Goal: Task Accomplishment & Management: Use online tool/utility

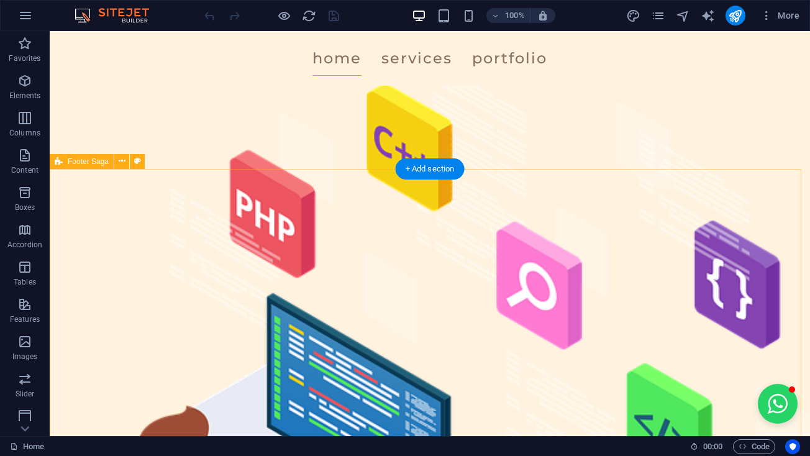
scroll to position [3594, 0]
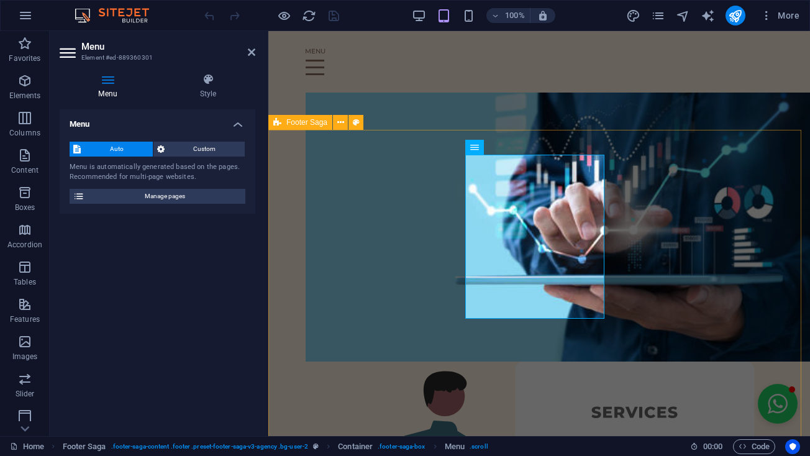
scroll to position [4309, 0]
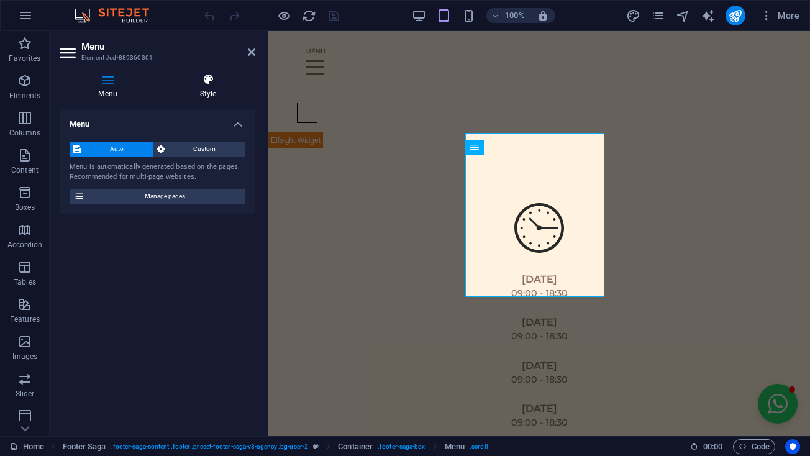
click at [201, 96] on h4 "Style" at bounding box center [208, 86] width 94 height 26
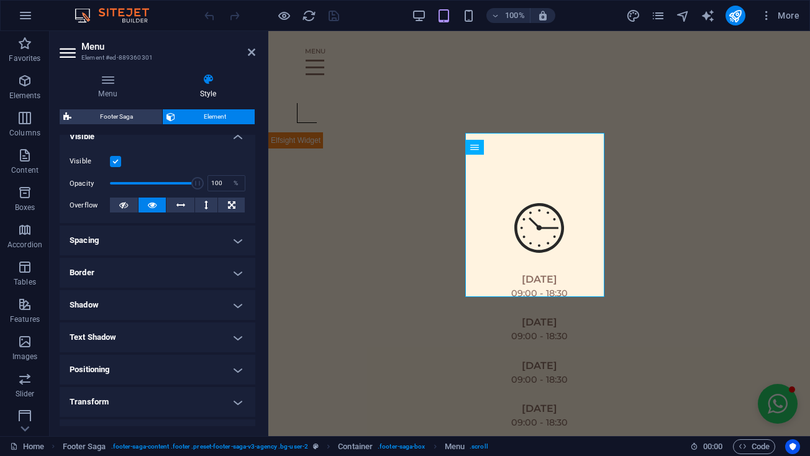
scroll to position [144, 0]
click at [108, 94] on h4 "Menu" at bounding box center [110, 86] width 101 height 26
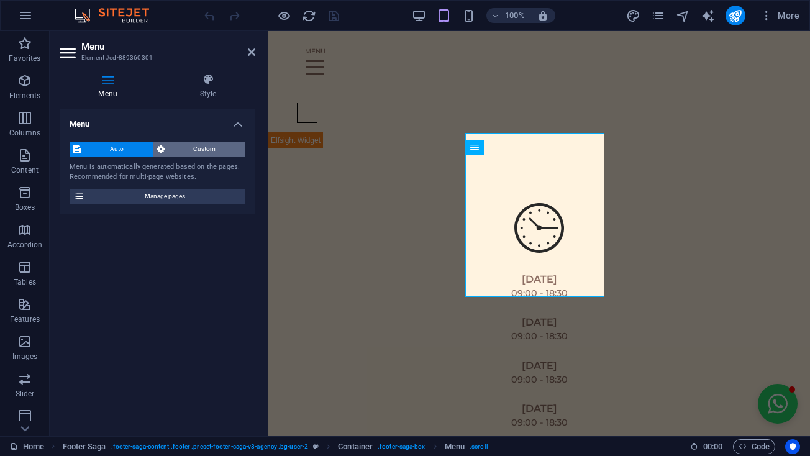
click at [178, 151] on span "Custom" at bounding box center [204, 149] width 73 height 15
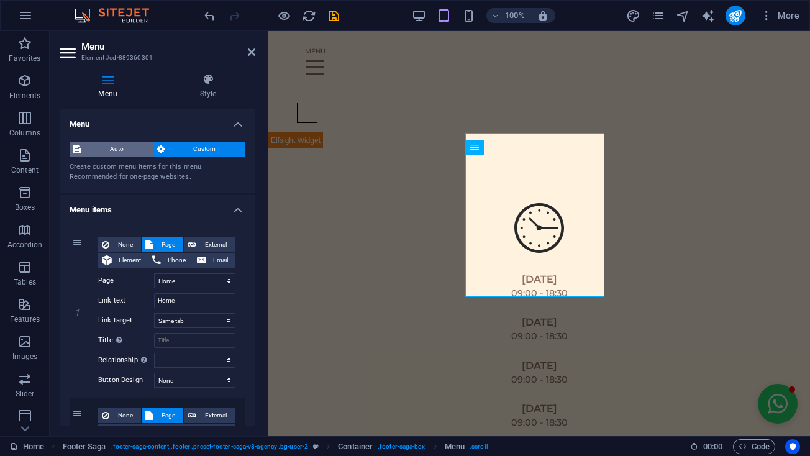
click at [122, 152] on span "Auto" at bounding box center [116, 149] width 65 height 15
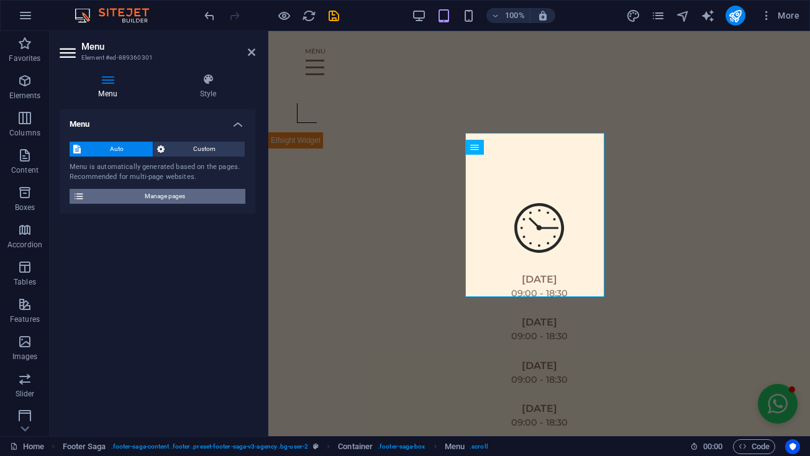
click at [137, 194] on span "Manage pages" at bounding box center [164, 196] width 153 height 15
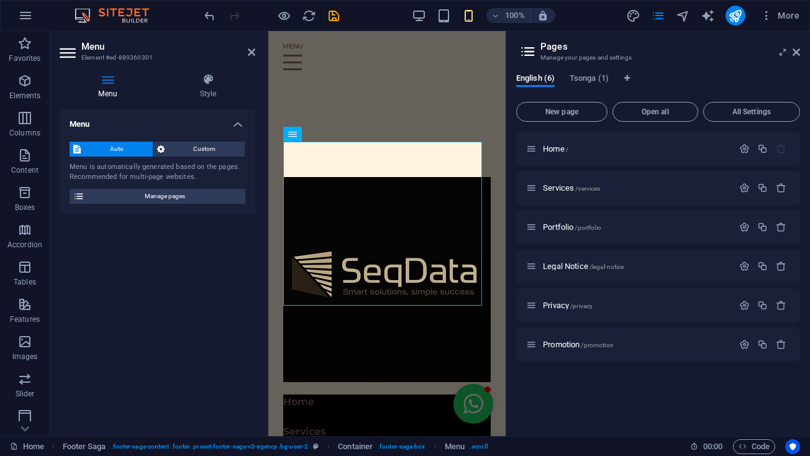
click at [188, 261] on div "Menu Auto Custom Menu is automatically generated based on the pages. Recommende…" at bounding box center [158, 267] width 196 height 317
click at [249, 55] on icon at bounding box center [251, 52] width 7 height 10
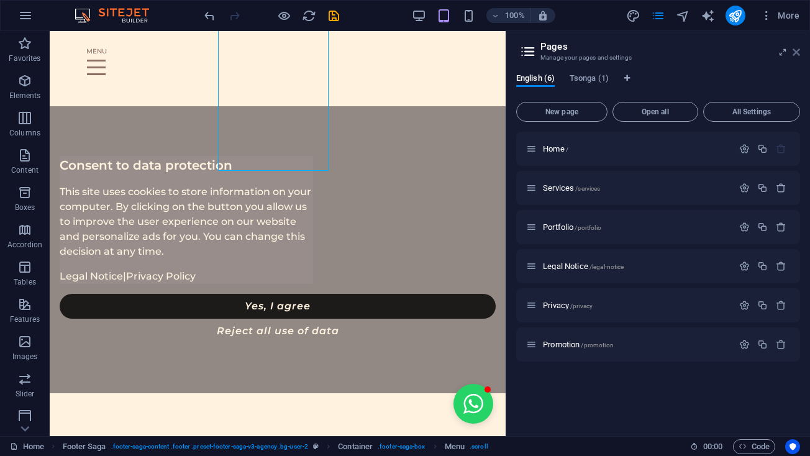
click at [798, 52] on icon at bounding box center [796, 52] width 7 height 10
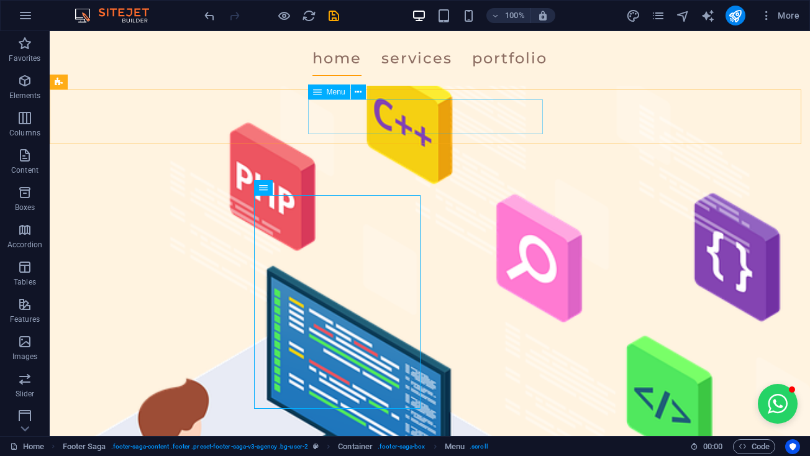
scroll to position [3597, 0]
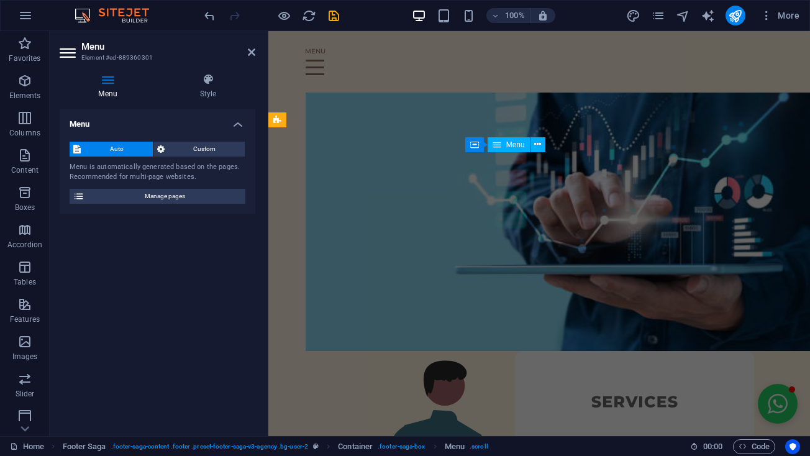
scroll to position [4309, 0]
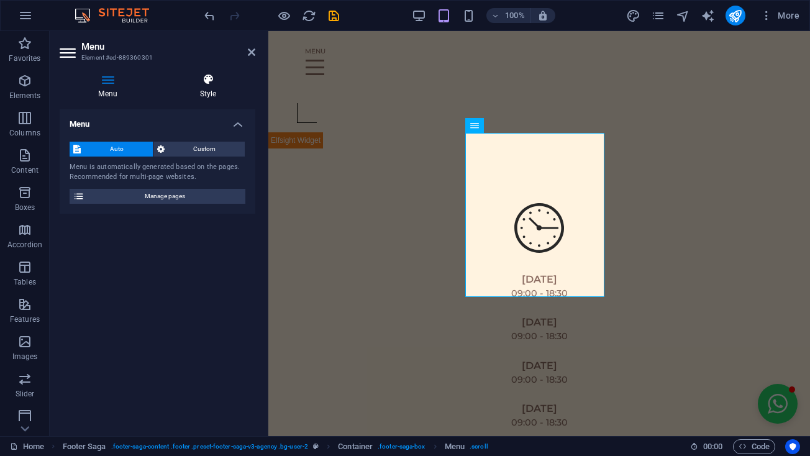
click at [205, 84] on icon at bounding box center [208, 79] width 94 height 12
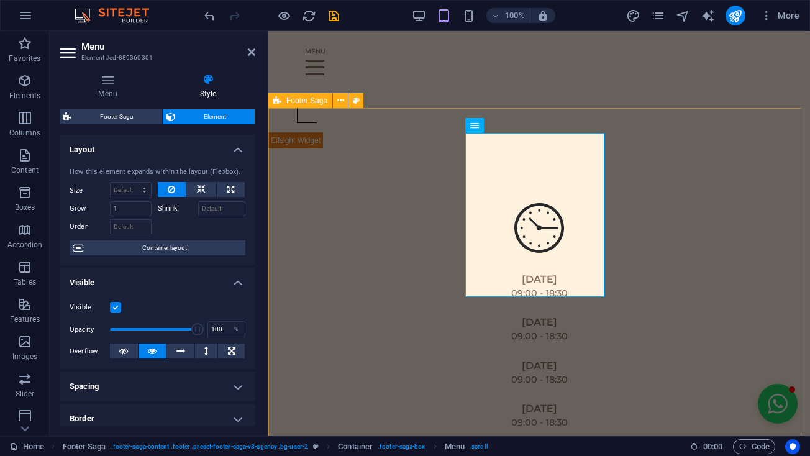
scroll to position [0, 0]
click at [509, 126] on span "Container" at bounding box center [500, 125] width 32 height 7
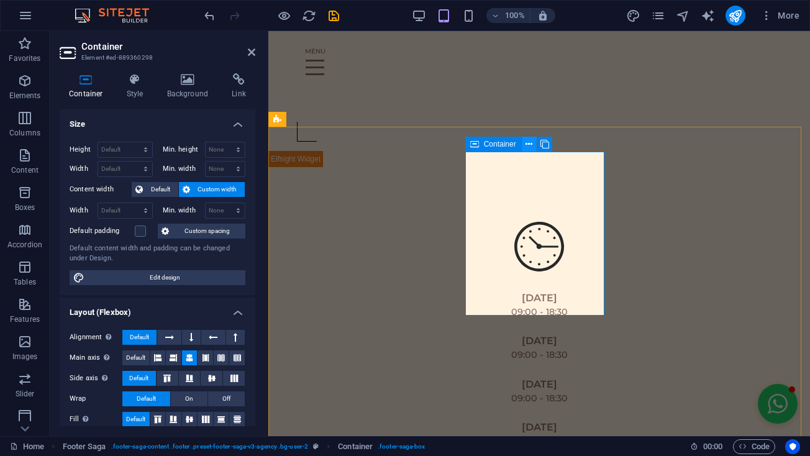
click at [535, 146] on button at bounding box center [529, 144] width 15 height 15
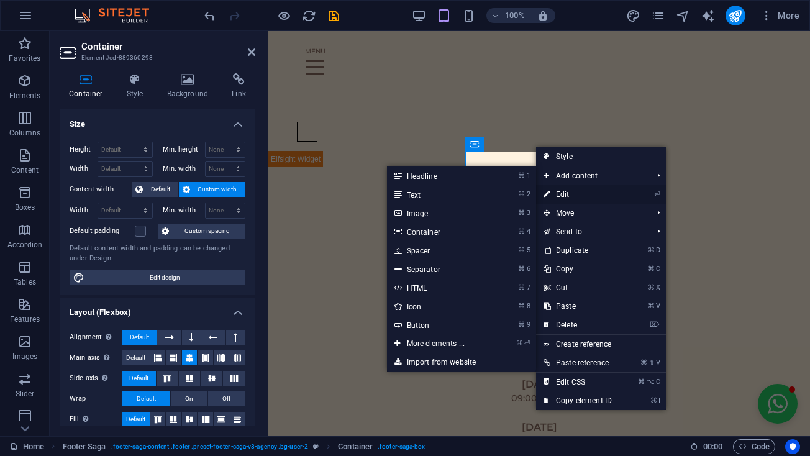
click at [564, 188] on link "⏎ Edit" at bounding box center [577, 194] width 83 height 19
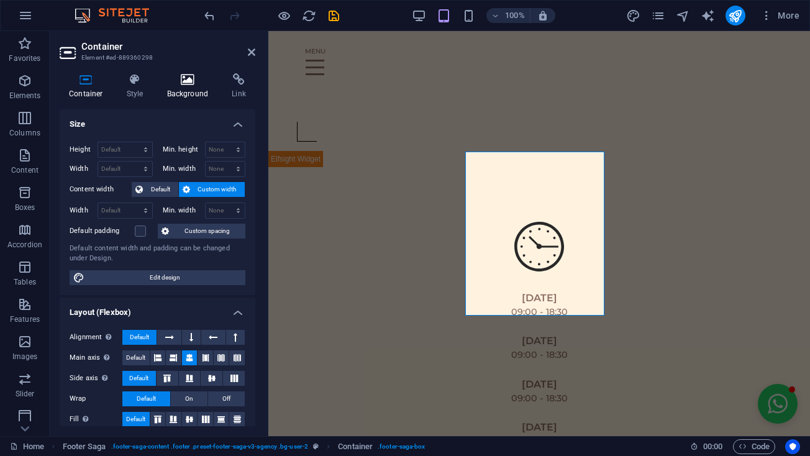
click at [200, 84] on icon at bounding box center [188, 79] width 60 height 12
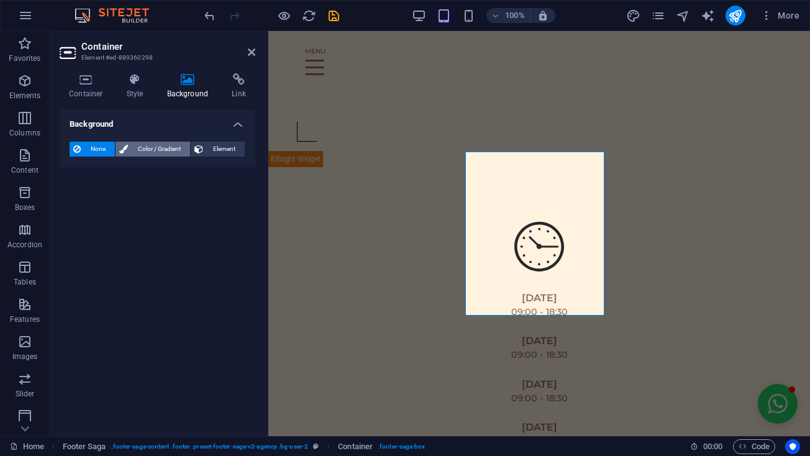
click at [144, 147] on span "Color / Gradient" at bounding box center [159, 149] width 55 height 15
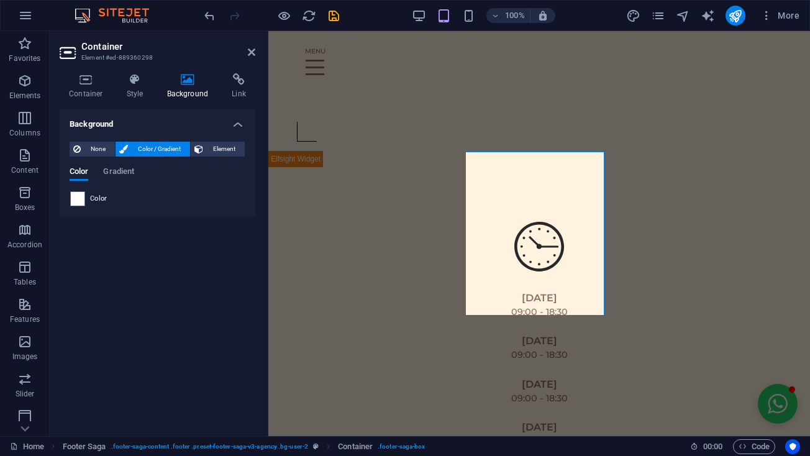
click at [91, 196] on span "Color" at bounding box center [98, 199] width 17 height 10
click at [87, 254] on div "Background None Color / Gradient Element Stretch background to full-width Color…" at bounding box center [158, 267] width 196 height 317
click at [246, 50] on h2 "Container" at bounding box center [168, 46] width 174 height 11
click at [250, 50] on icon at bounding box center [251, 52] width 7 height 10
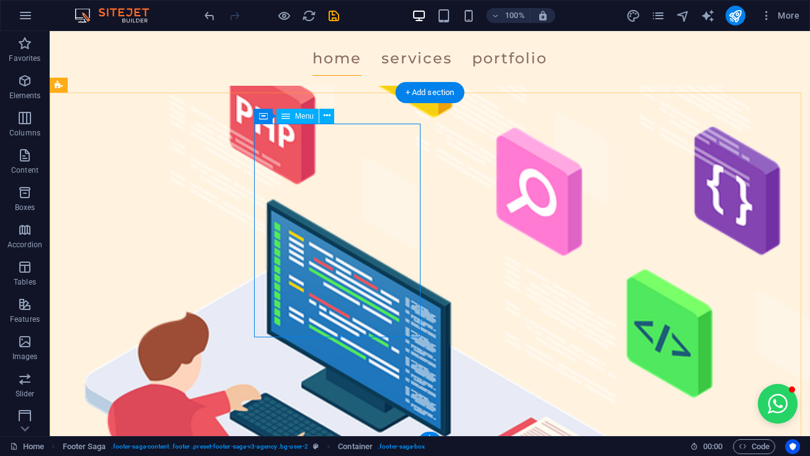
scroll to position [3671, 0]
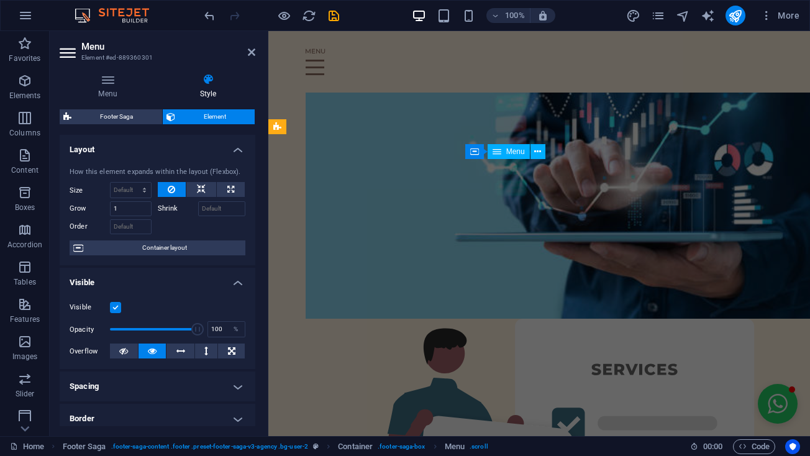
scroll to position [4309, 0]
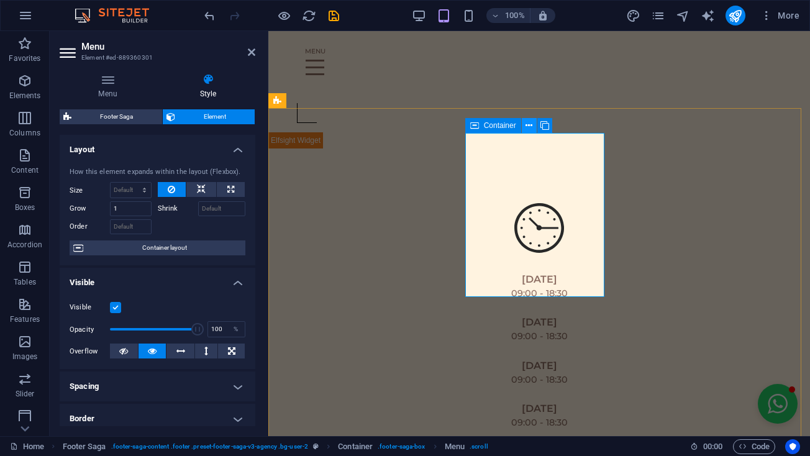
click at [524, 126] on button at bounding box center [529, 125] width 15 height 15
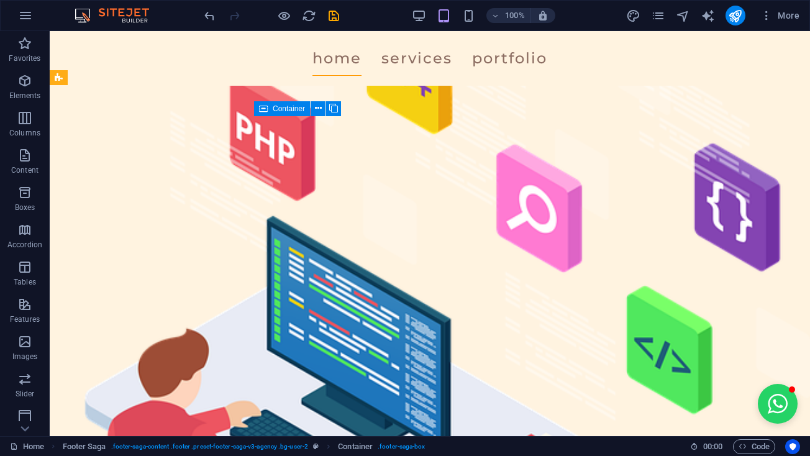
scroll to position [3654, 0]
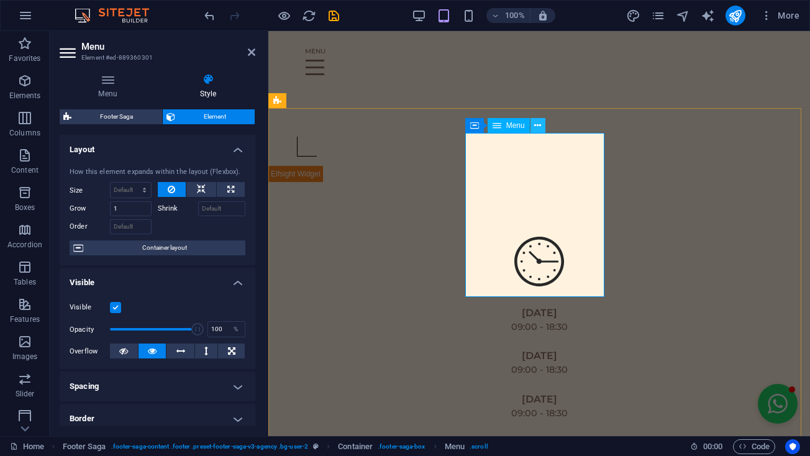
click at [536, 127] on icon at bounding box center [537, 125] width 7 height 13
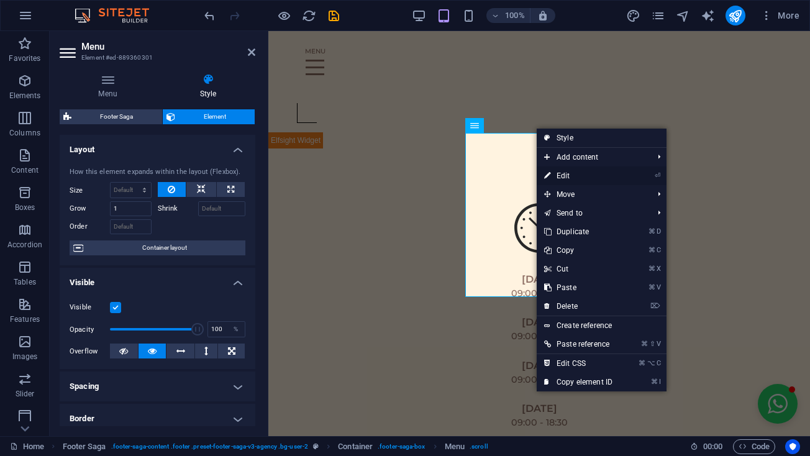
click at [556, 171] on link "⏎ Edit" at bounding box center [578, 176] width 83 height 19
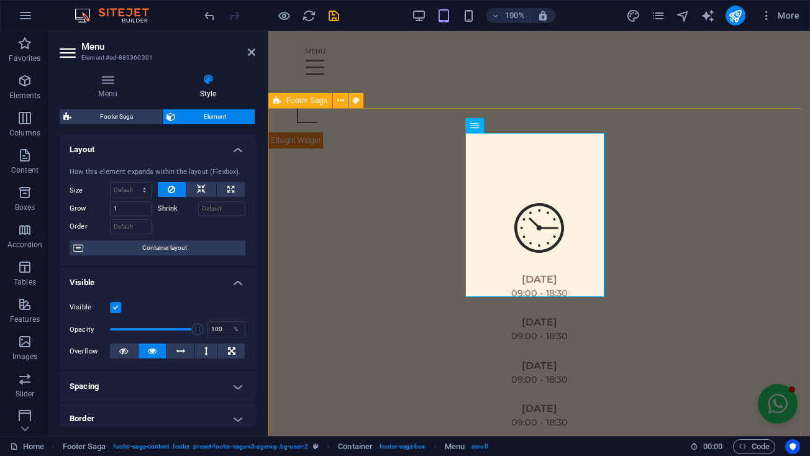
scroll to position [0, 0]
click at [536, 124] on icon at bounding box center [537, 125] width 7 height 13
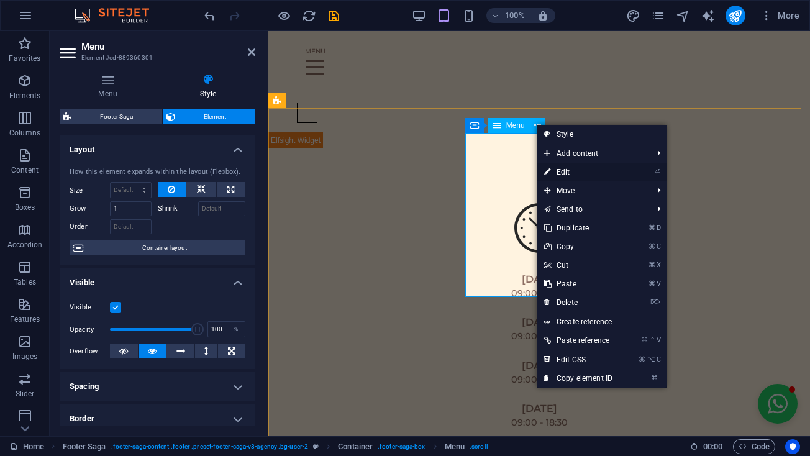
click at [557, 173] on link "⏎ Edit" at bounding box center [578, 172] width 83 height 19
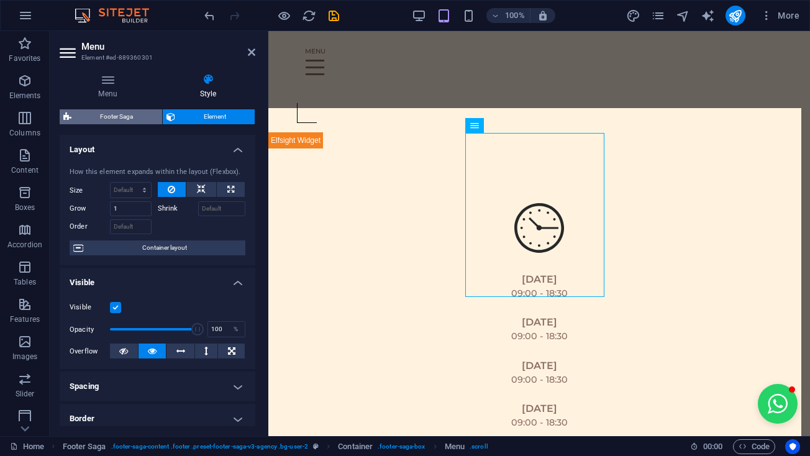
click at [140, 116] on span "Footer Saga" at bounding box center [116, 116] width 83 height 15
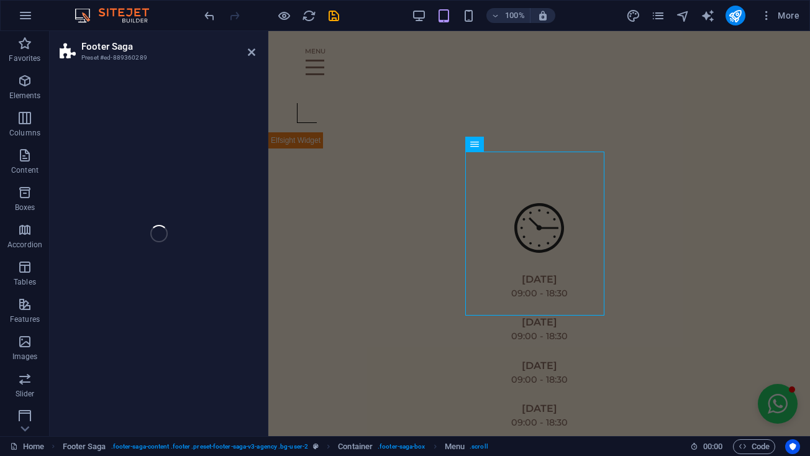
select select "rem"
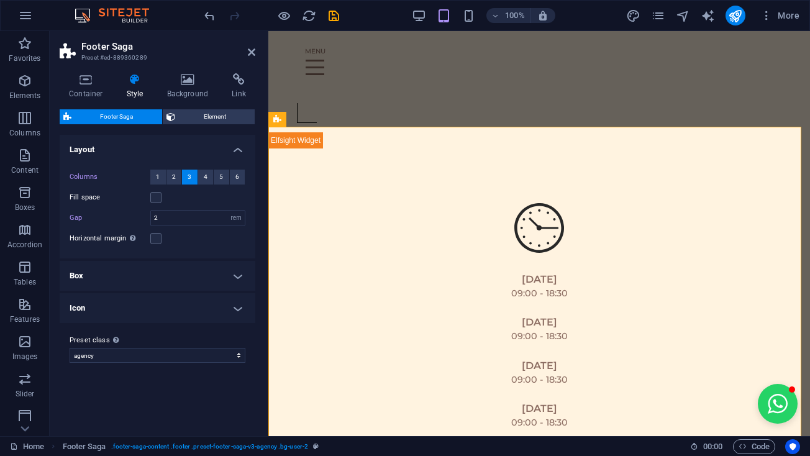
scroll to position [4290, 0]
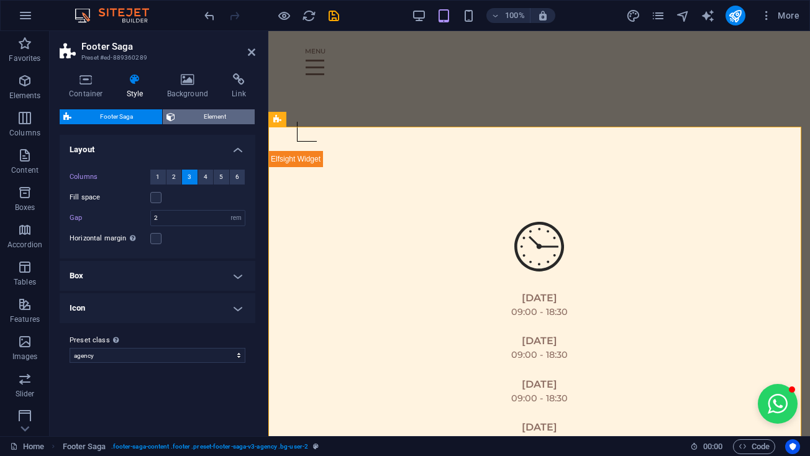
click at [198, 121] on span "Element" at bounding box center [215, 116] width 73 height 15
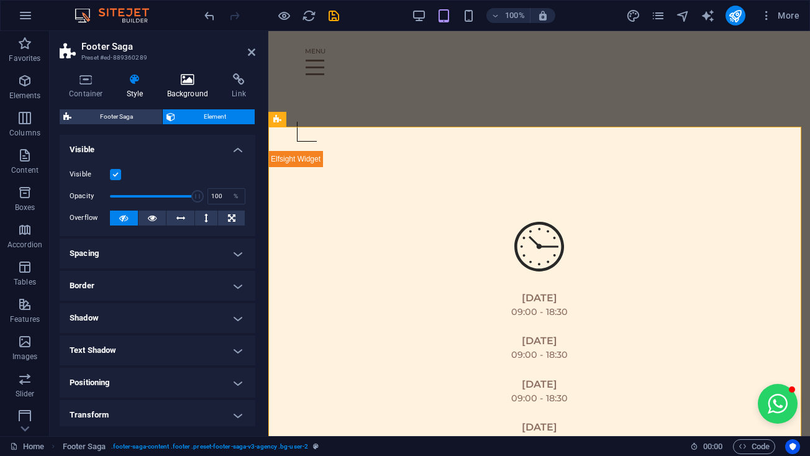
click at [196, 86] on h4 "Background" at bounding box center [190, 86] width 65 height 26
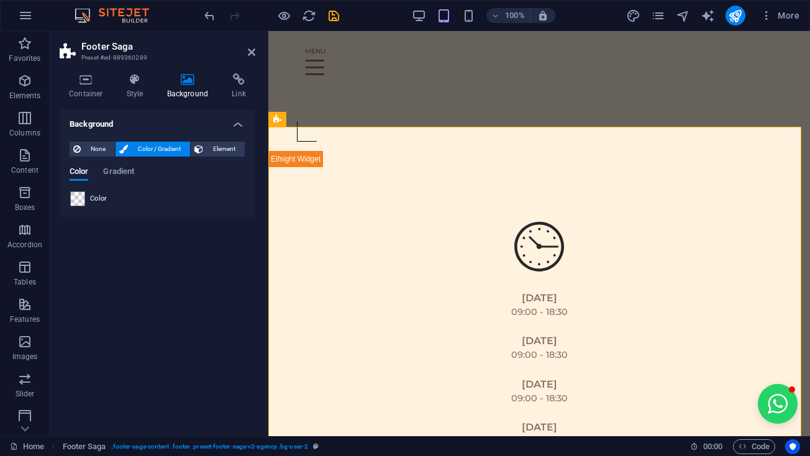
click at [91, 194] on span "Color" at bounding box center [98, 199] width 17 height 10
click at [84, 198] on div at bounding box center [77, 198] width 15 height 15
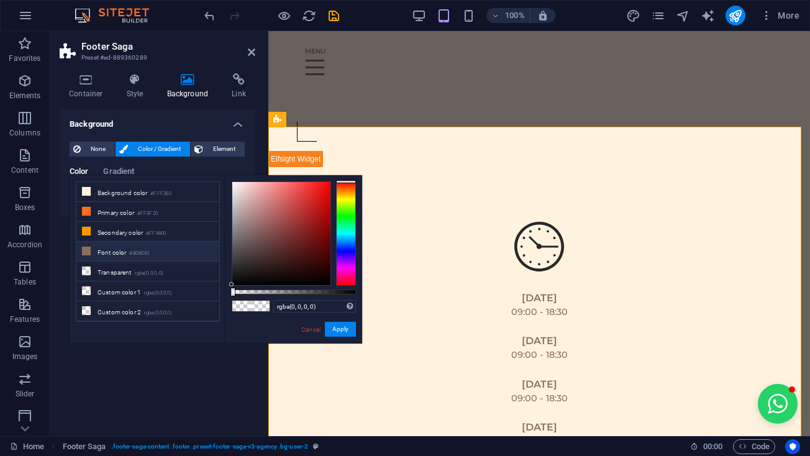
click at [112, 259] on li "Font color #8D6E63" at bounding box center [147, 252] width 143 height 20
type input "#8d6e63"
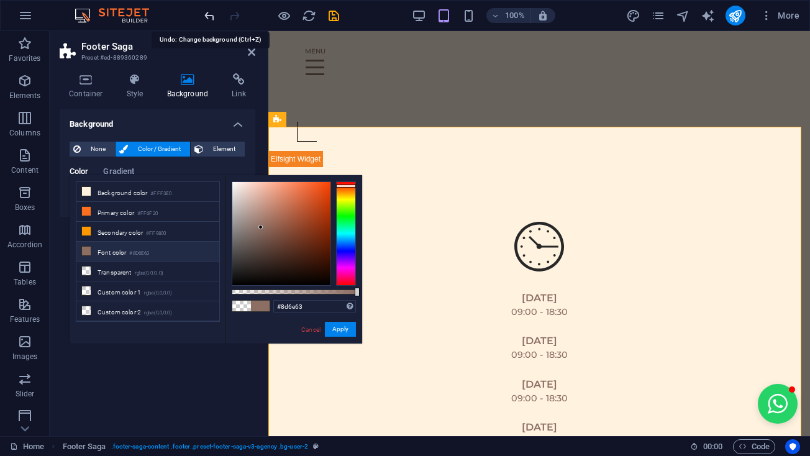
click at [212, 17] on icon "undo" at bounding box center [210, 16] width 14 height 14
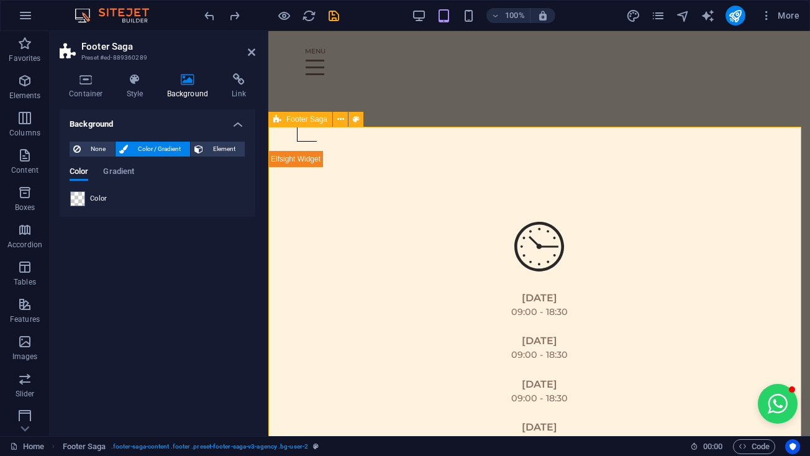
click at [248, 51] on icon at bounding box center [251, 52] width 7 height 10
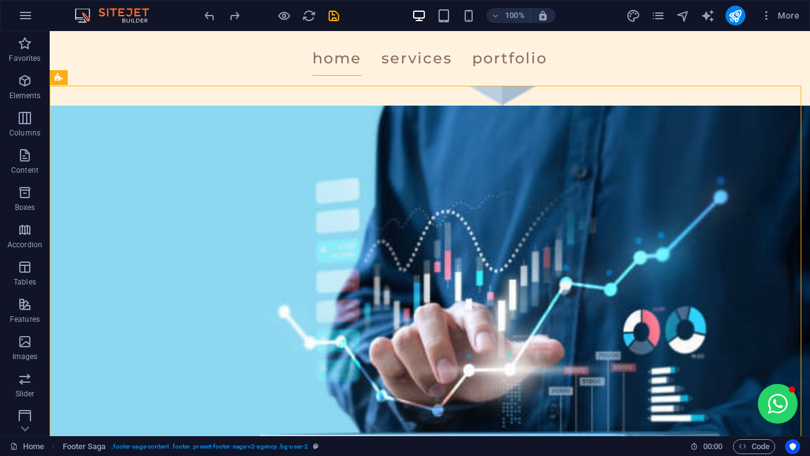
scroll to position [3654, 0]
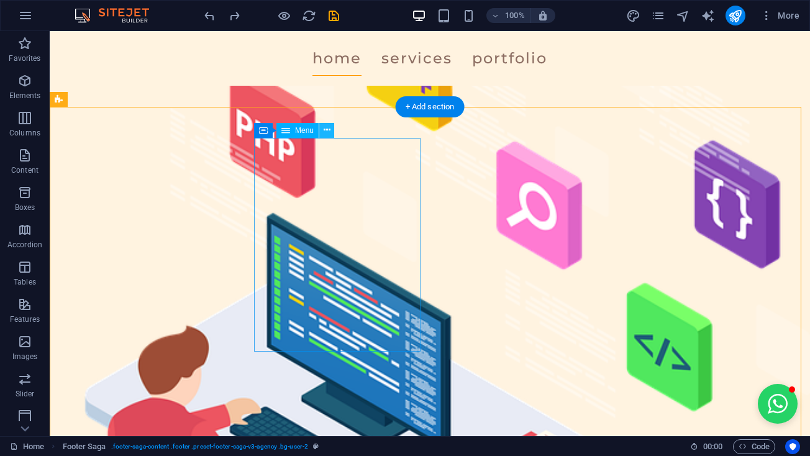
click at [327, 134] on icon at bounding box center [327, 130] width 7 height 13
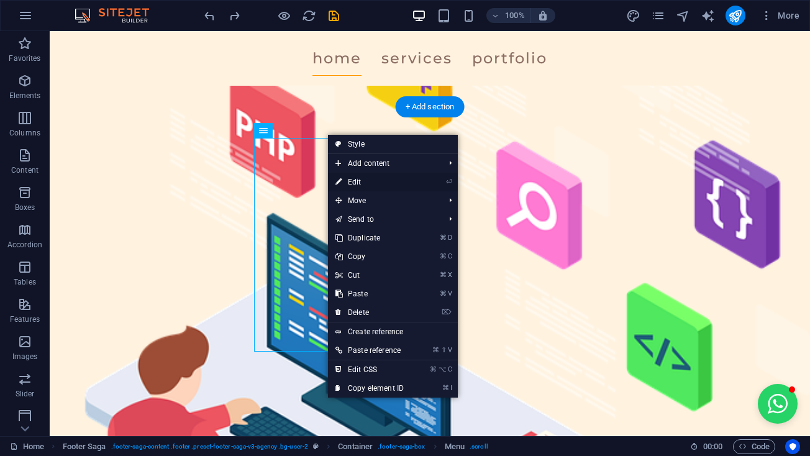
click at [358, 179] on link "⏎ Edit" at bounding box center [369, 182] width 83 height 19
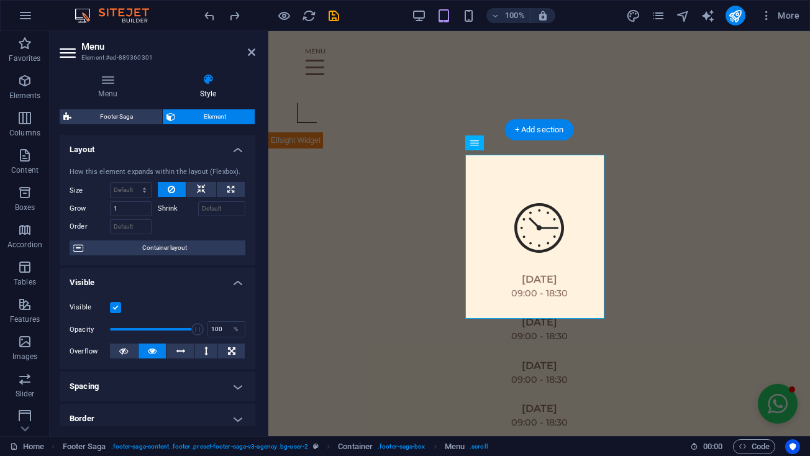
scroll to position [4271, 0]
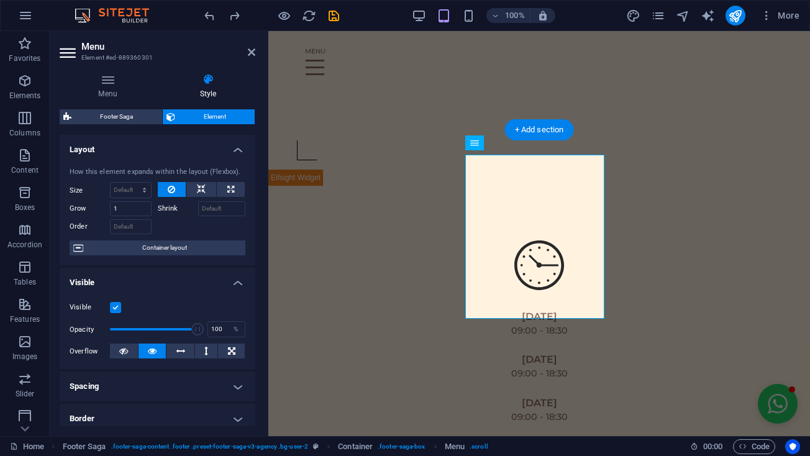
select select "px"
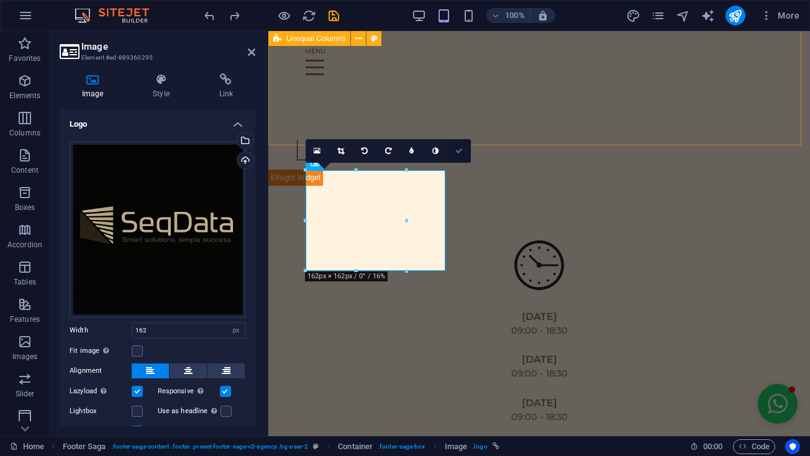
click at [460, 145] on link at bounding box center [459, 151] width 24 height 24
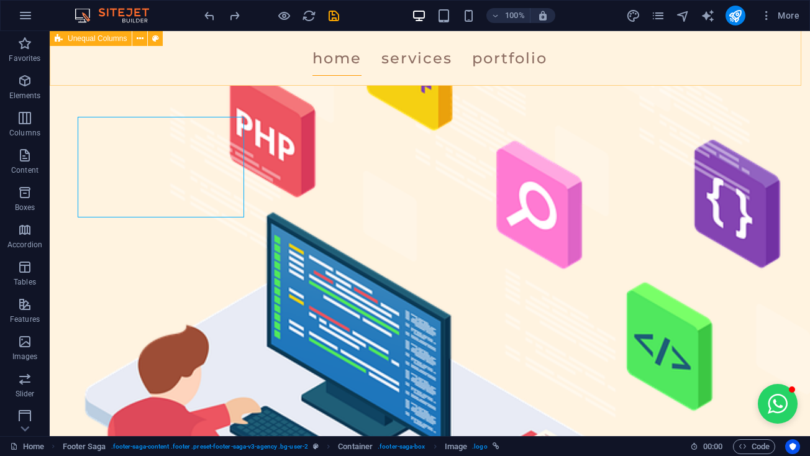
scroll to position [3654, 0]
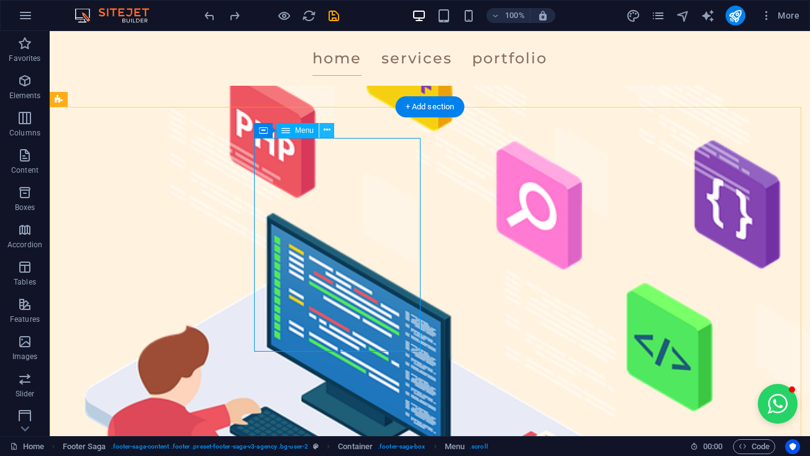
click at [326, 135] on icon at bounding box center [327, 130] width 7 height 13
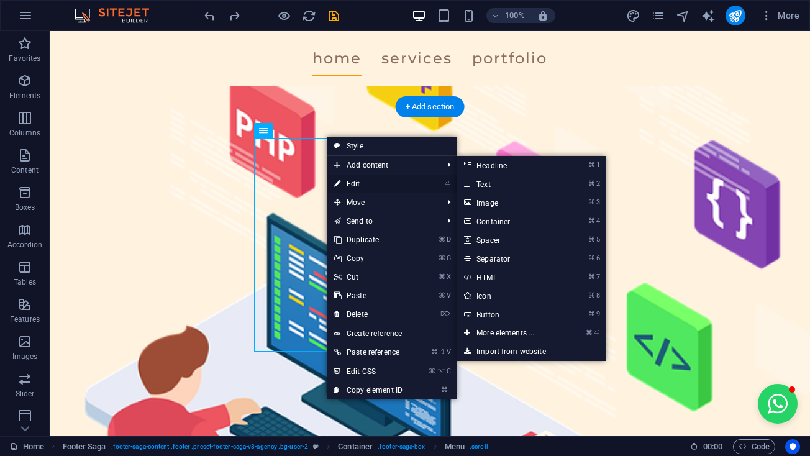
click at [356, 178] on link "⏎ Edit" at bounding box center [368, 184] width 83 height 19
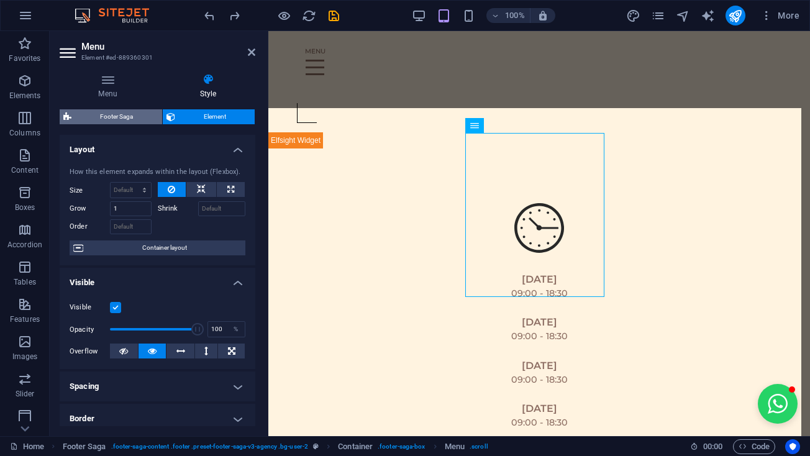
click at [121, 109] on span "Footer Saga" at bounding box center [116, 116] width 83 height 15
select select "rem"
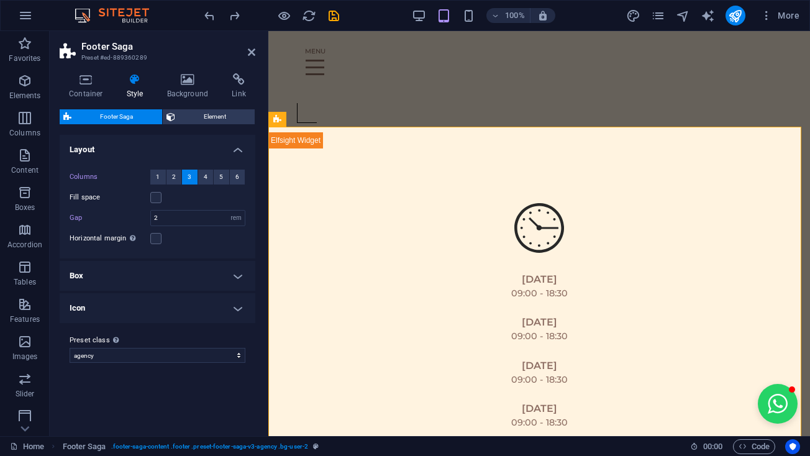
scroll to position [4290, 0]
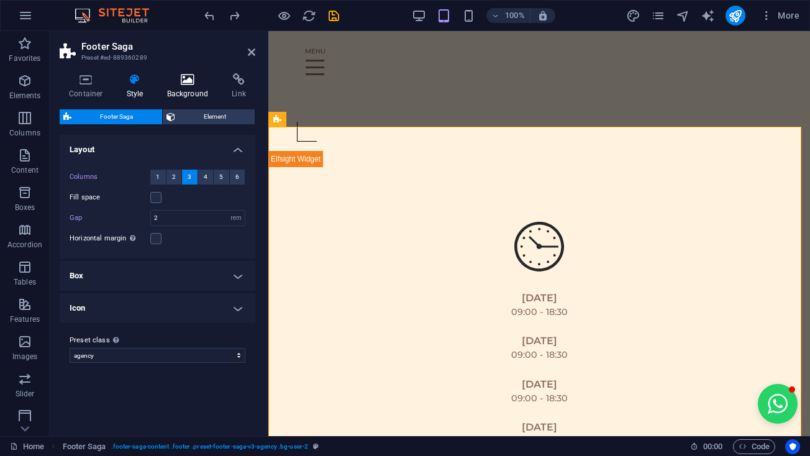
click at [196, 91] on h4 "Background" at bounding box center [190, 86] width 65 height 26
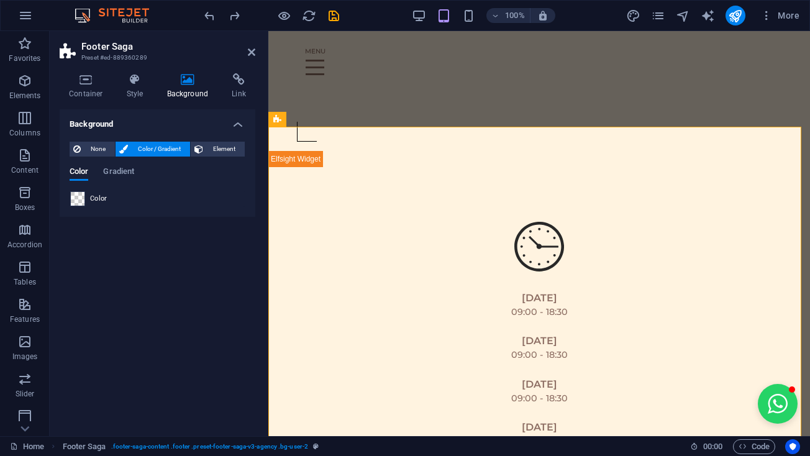
click at [77, 199] on span at bounding box center [78, 199] width 14 height 14
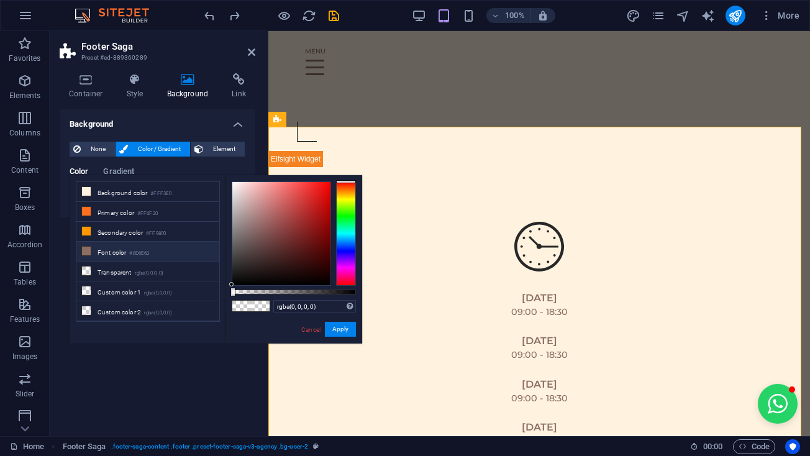
click at [103, 251] on li "Font color #8D6E63" at bounding box center [147, 252] width 143 height 20
type input "#8d6e63"
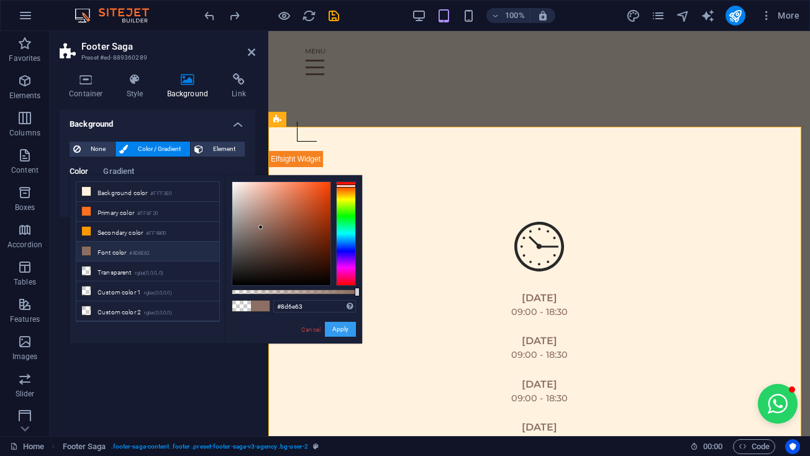
click at [335, 326] on button "Apply" at bounding box center [340, 329] width 31 height 15
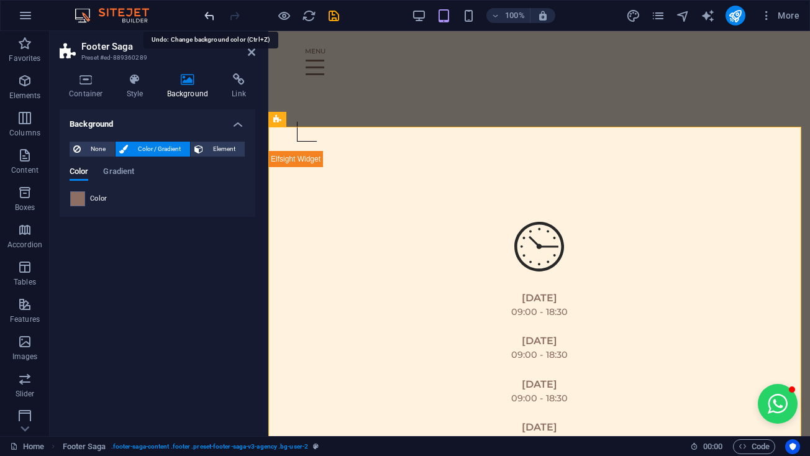
click at [214, 19] on icon "undo" at bounding box center [210, 16] width 14 height 14
click at [256, 53] on aside "Footer Saga Preset #ed-889360289 Container Style Background Link Size Height De…" at bounding box center [159, 233] width 219 height 405
click at [251, 48] on icon at bounding box center [251, 52] width 7 height 10
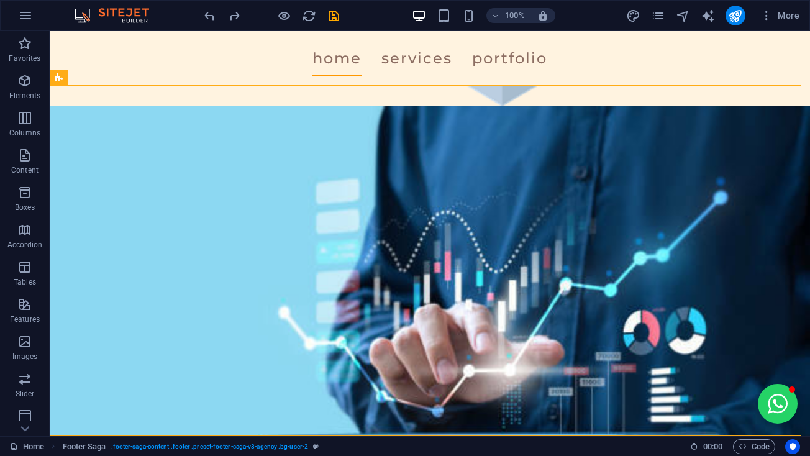
scroll to position [3654, 0]
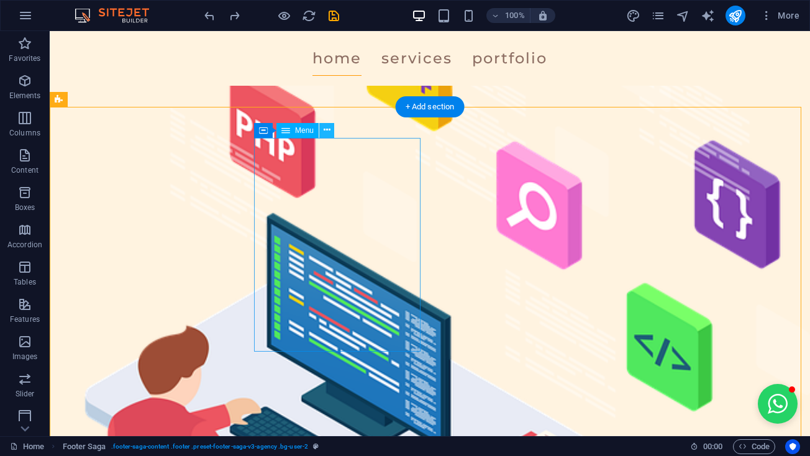
click at [324, 130] on icon at bounding box center [327, 130] width 7 height 13
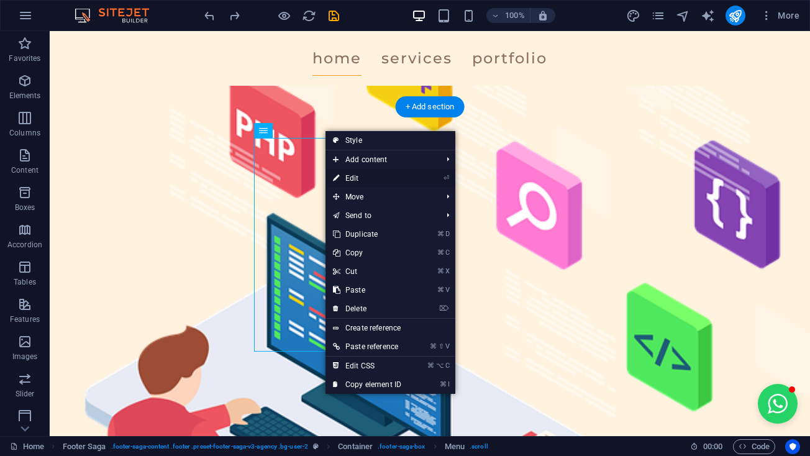
click at [350, 176] on link "⏎ Edit" at bounding box center [367, 178] width 83 height 19
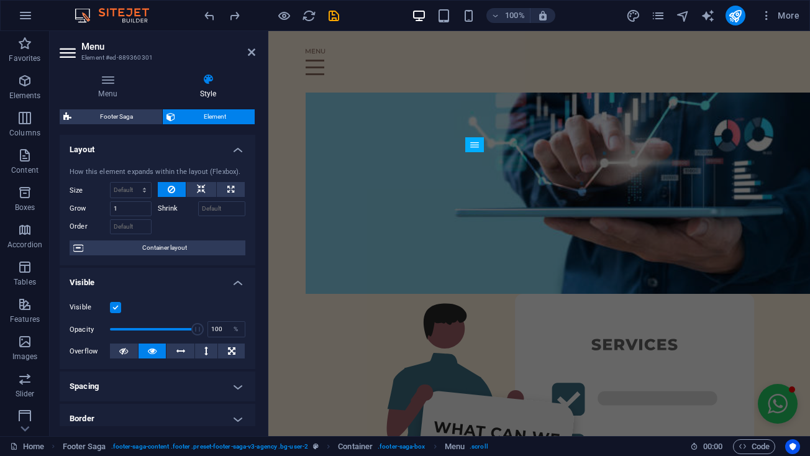
scroll to position [4309, 0]
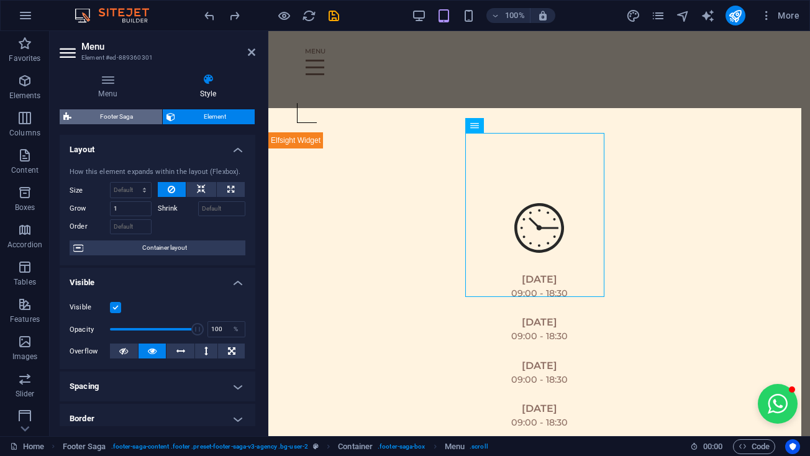
click at [107, 117] on span "Footer Saga" at bounding box center [116, 116] width 83 height 15
select select "rem"
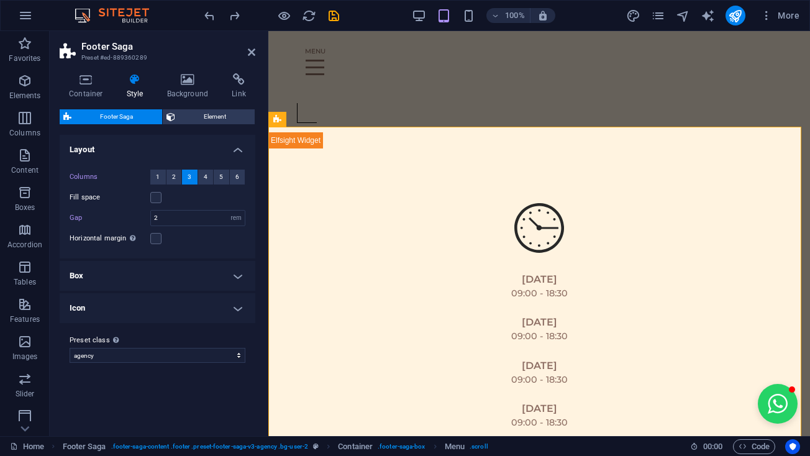
scroll to position [4290, 0]
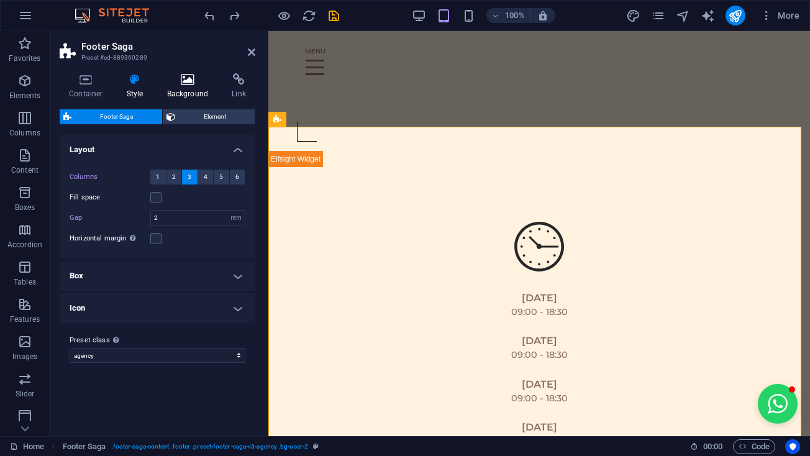
click at [189, 92] on h4 "Background" at bounding box center [190, 86] width 65 height 26
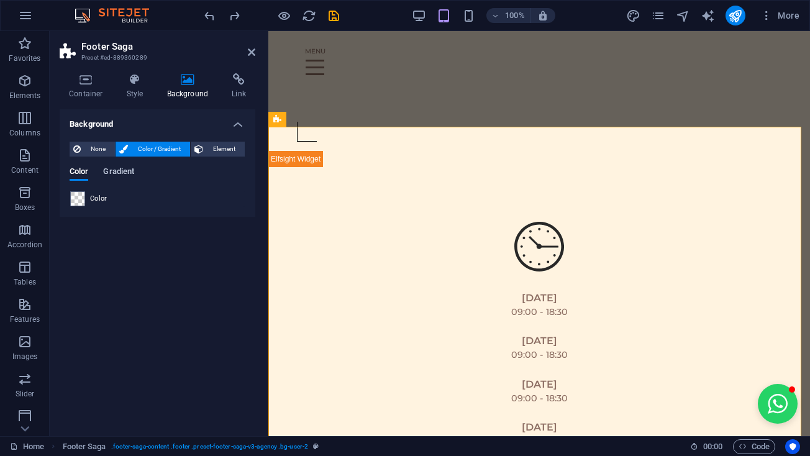
click at [129, 175] on span "Gradient" at bounding box center [118, 172] width 31 height 17
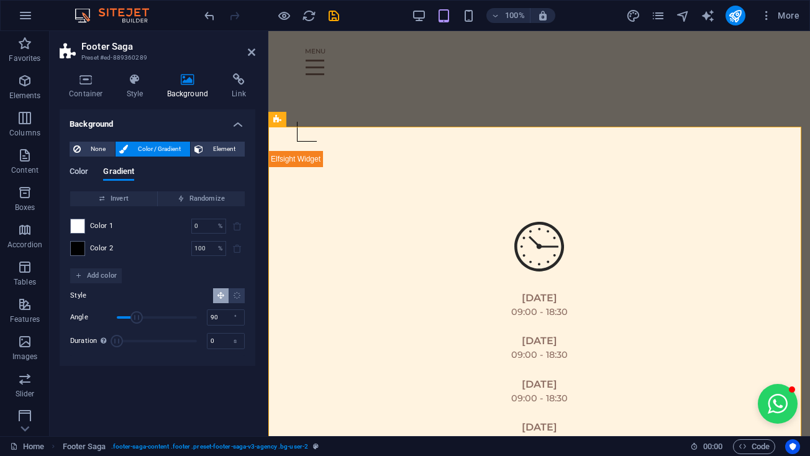
click at [83, 168] on span "Color" at bounding box center [79, 172] width 19 height 17
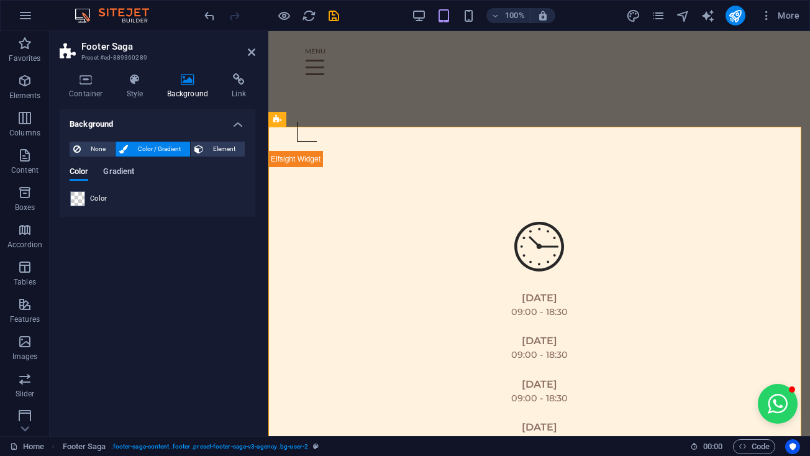
click at [122, 177] on span "Gradient" at bounding box center [118, 172] width 31 height 17
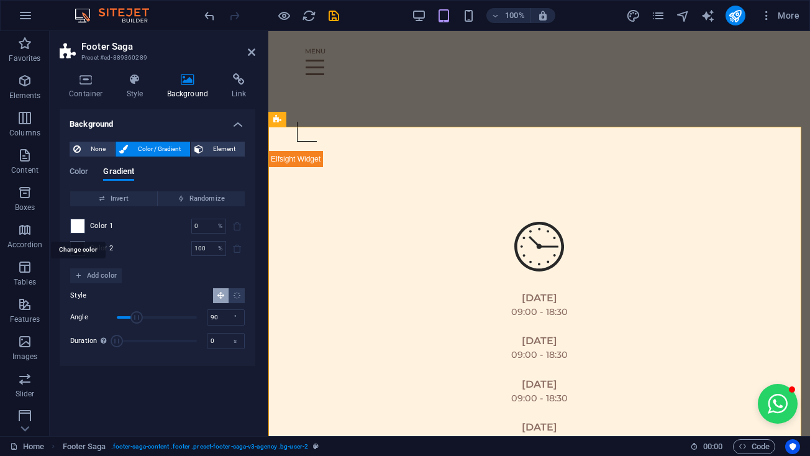
click at [75, 226] on span at bounding box center [78, 226] width 14 height 14
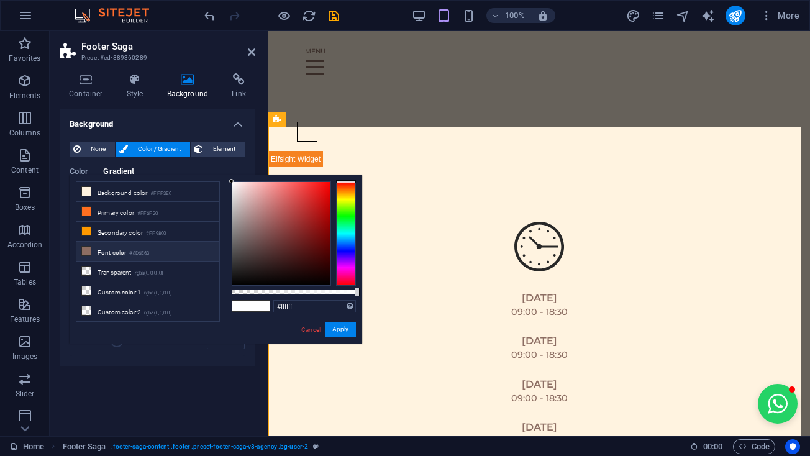
click at [88, 252] on icon at bounding box center [86, 251] width 9 height 9
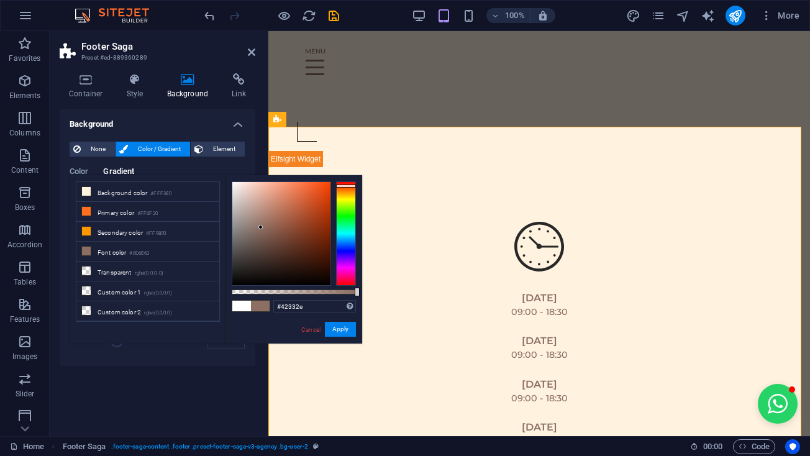
click at [262, 258] on div at bounding box center [281, 233] width 98 height 103
click at [239, 220] on div at bounding box center [281, 233] width 98 height 103
click at [234, 209] on div at bounding box center [281, 233] width 98 height 103
click at [242, 262] on div at bounding box center [281, 233] width 98 height 103
click at [232, 249] on div at bounding box center [281, 233] width 98 height 103
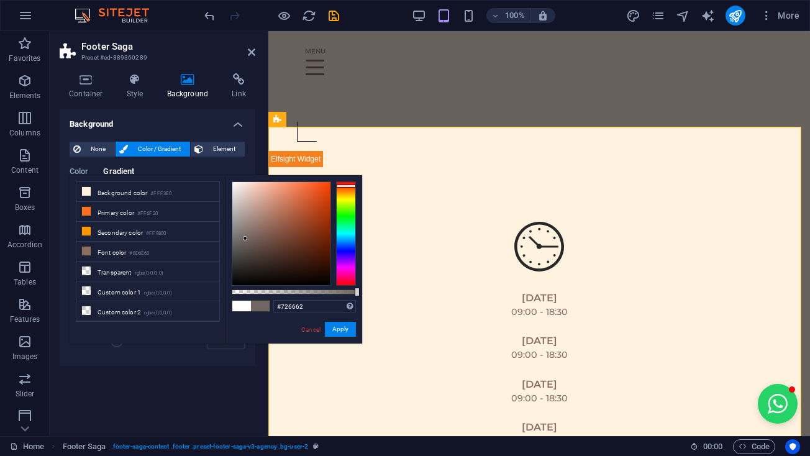
click at [245, 239] on div at bounding box center [281, 233] width 98 height 103
click at [242, 237] on div at bounding box center [281, 233] width 98 height 103
click at [238, 229] on div at bounding box center [281, 233] width 98 height 103
click at [242, 227] on div at bounding box center [281, 233] width 98 height 103
click at [240, 221] on div at bounding box center [281, 233] width 98 height 103
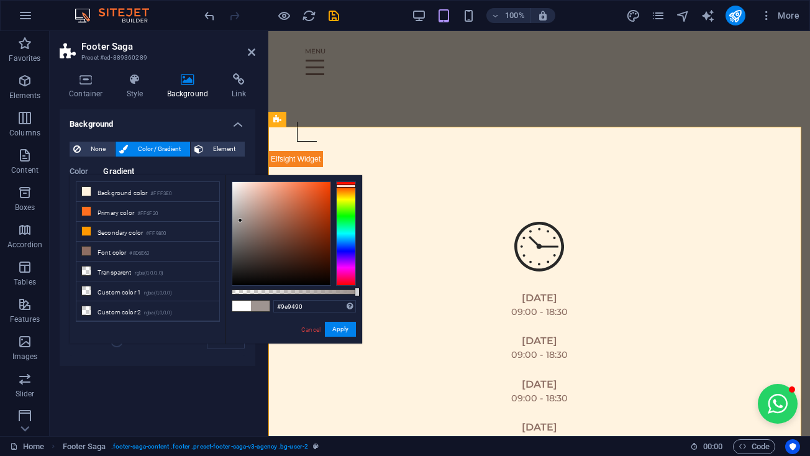
type input "#aea5a1"
click at [239, 214] on div at bounding box center [281, 233] width 98 height 103
click at [322, 325] on link "Cancel" at bounding box center [311, 329] width 22 height 9
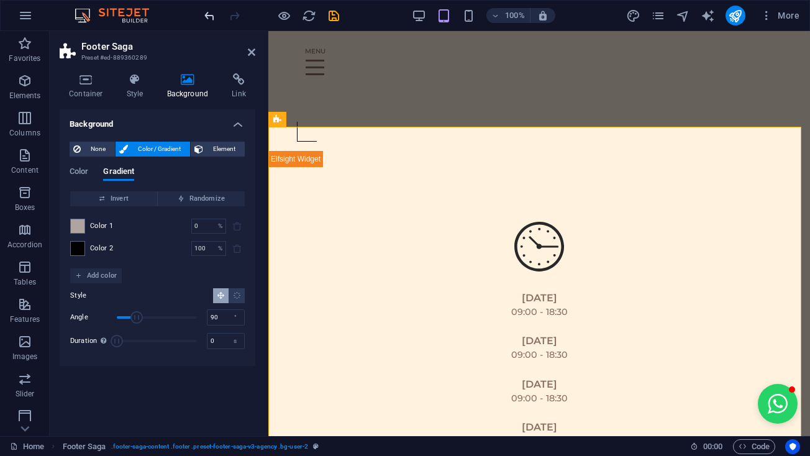
click at [212, 16] on icon "undo" at bounding box center [210, 16] width 14 height 14
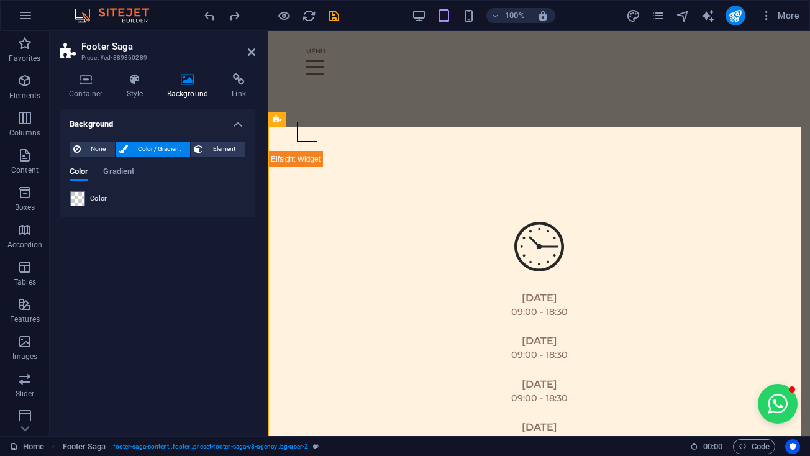
click at [255, 48] on aside "Footer Saga Preset #ed-889360289 Container Style Background Link Size Height De…" at bounding box center [159, 233] width 219 height 405
click at [250, 48] on icon at bounding box center [251, 52] width 7 height 10
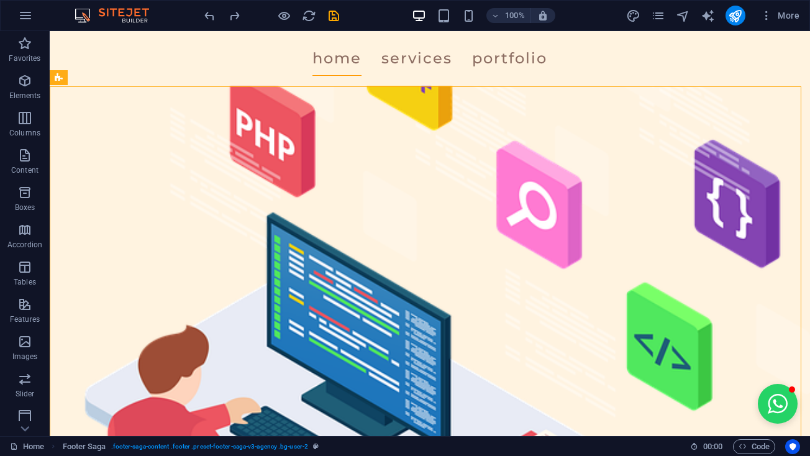
scroll to position [3654, 0]
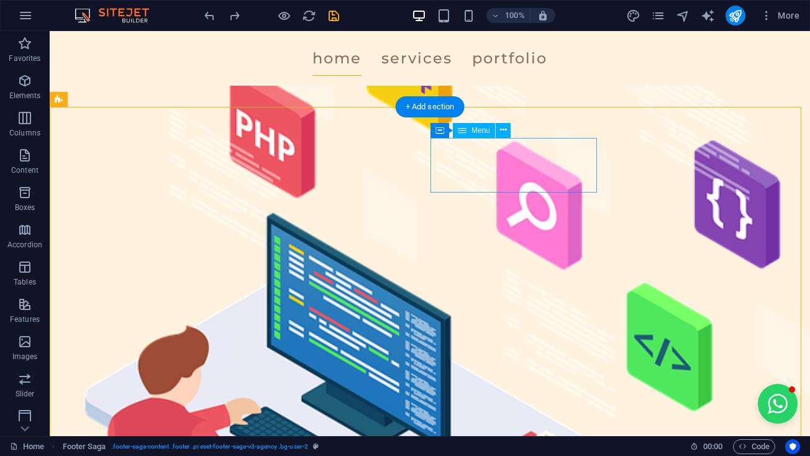
select select "4"
select select
select select "3"
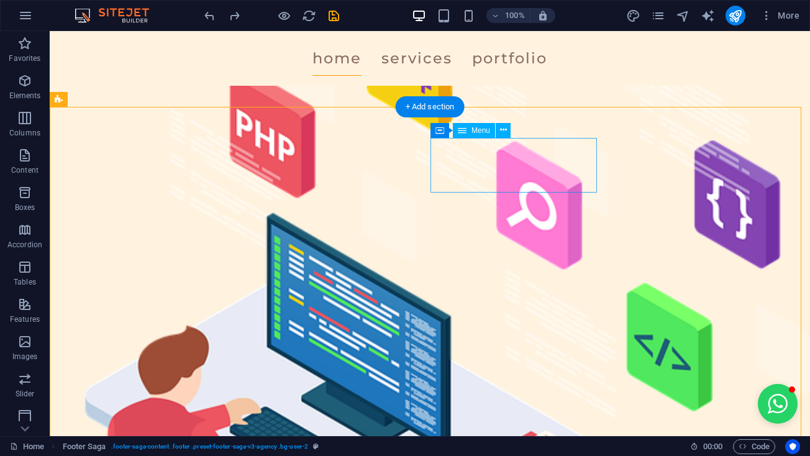
select select
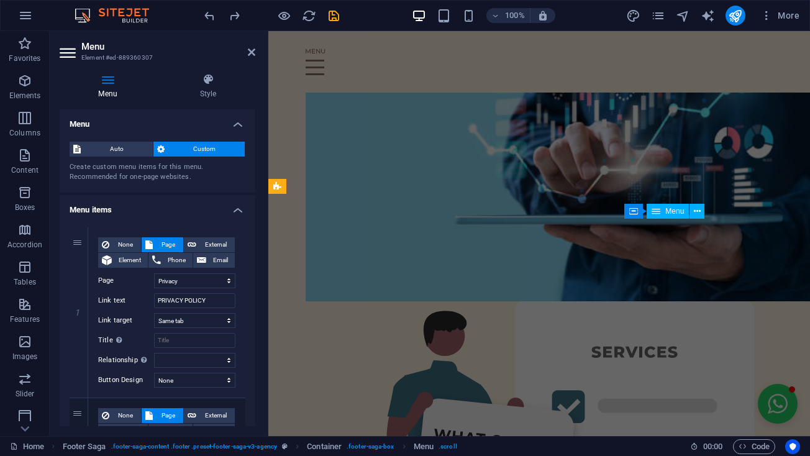
scroll to position [4249, 0]
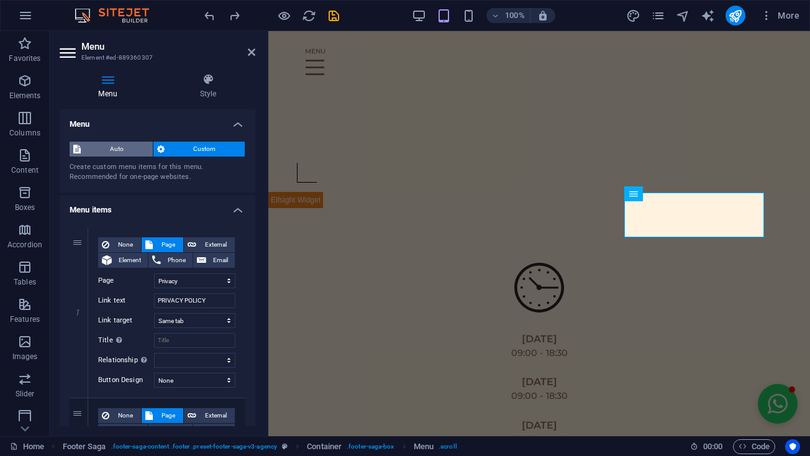
click at [130, 149] on span "Auto" at bounding box center [116, 149] width 65 height 15
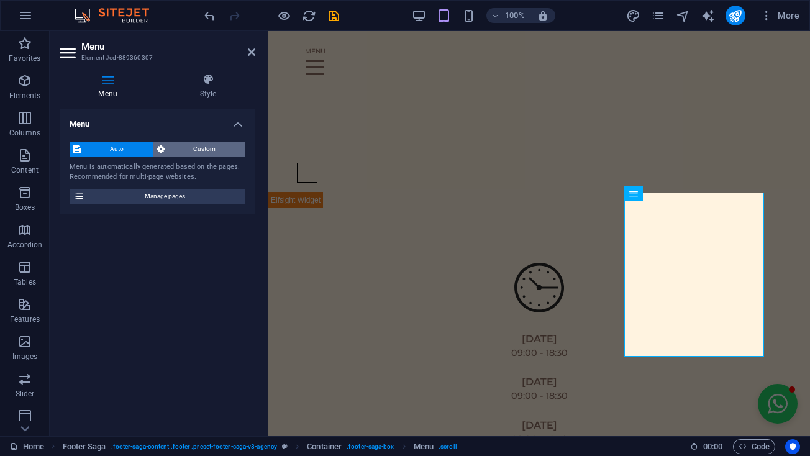
click at [179, 146] on span "Custom" at bounding box center [204, 149] width 73 height 15
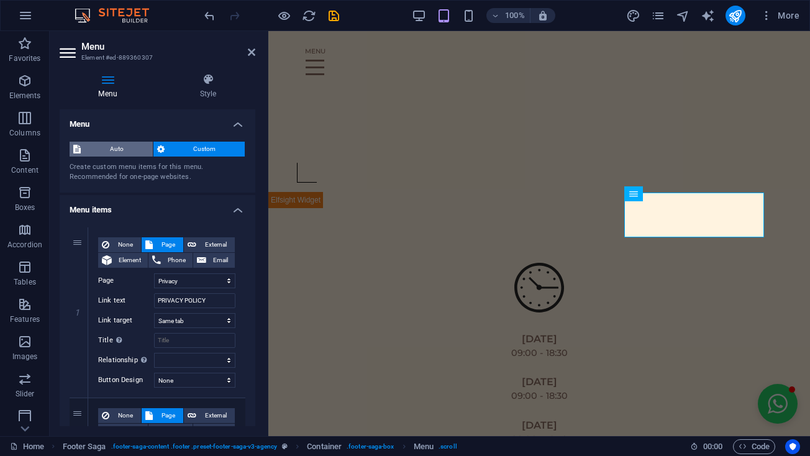
click at [124, 147] on span "Auto" at bounding box center [116, 149] width 65 height 15
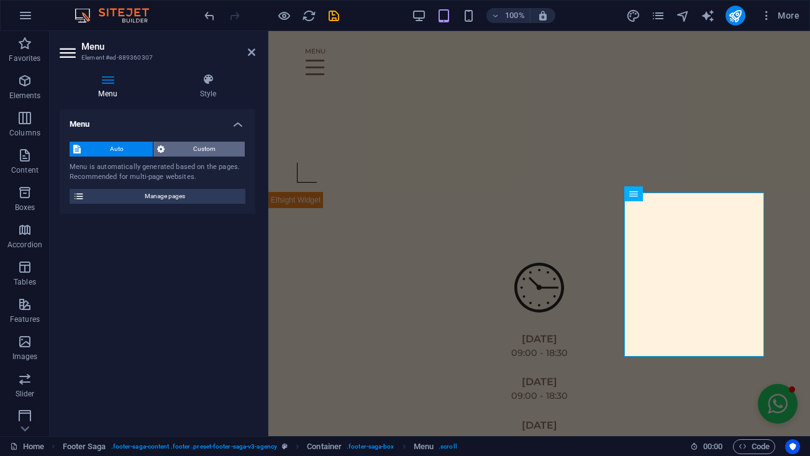
click at [183, 149] on span "Custom" at bounding box center [204, 149] width 73 height 15
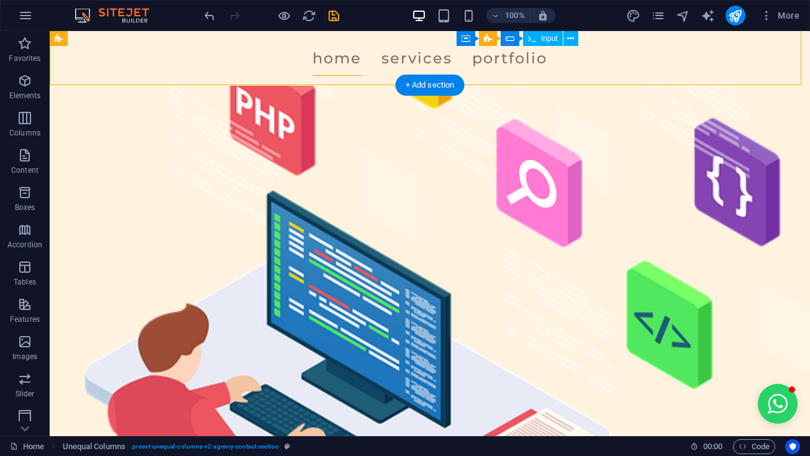
scroll to position [3676, 0]
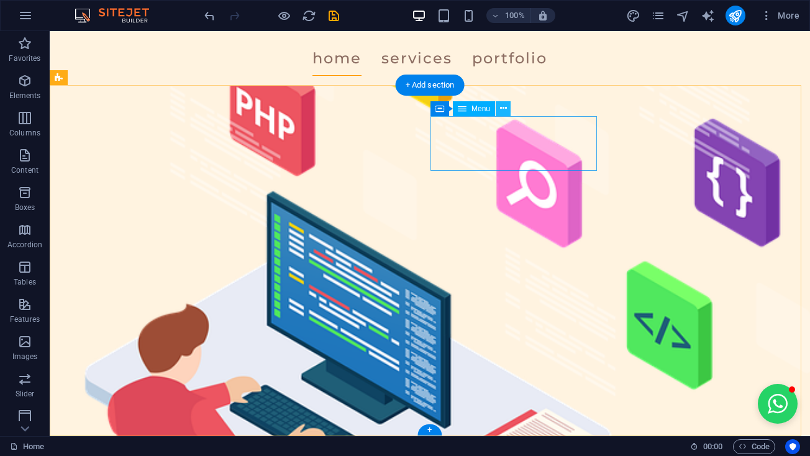
click at [507, 114] on button at bounding box center [503, 108] width 15 height 15
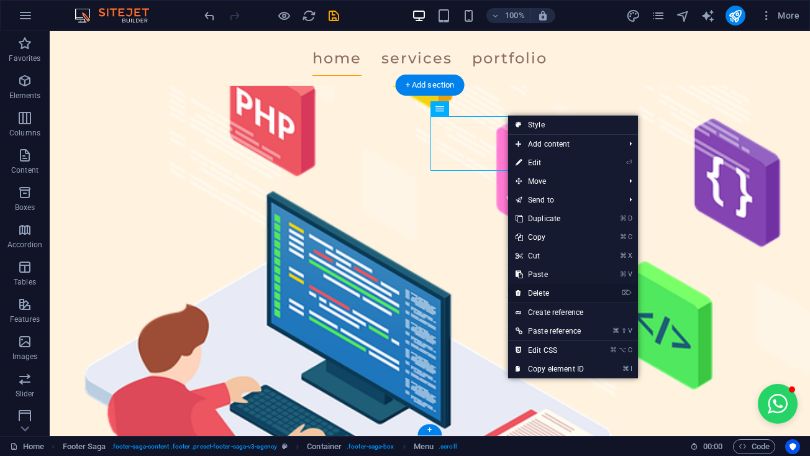
click at [547, 298] on link "⌦ Delete" at bounding box center [549, 293] width 83 height 19
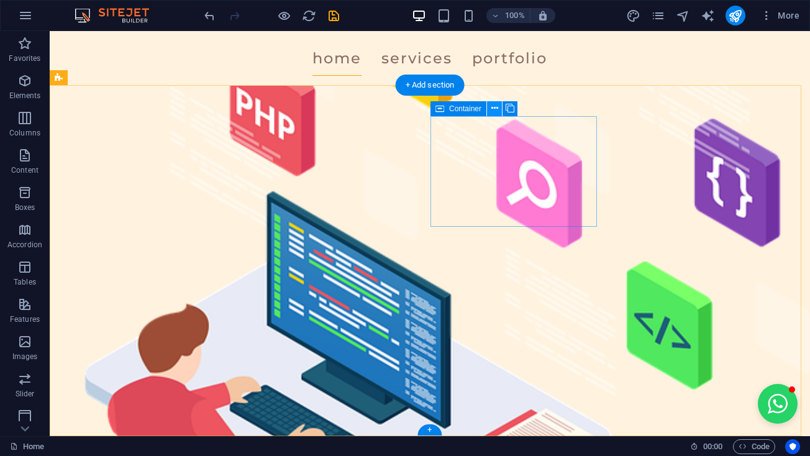
click at [498, 112] on button at bounding box center [494, 108] width 15 height 15
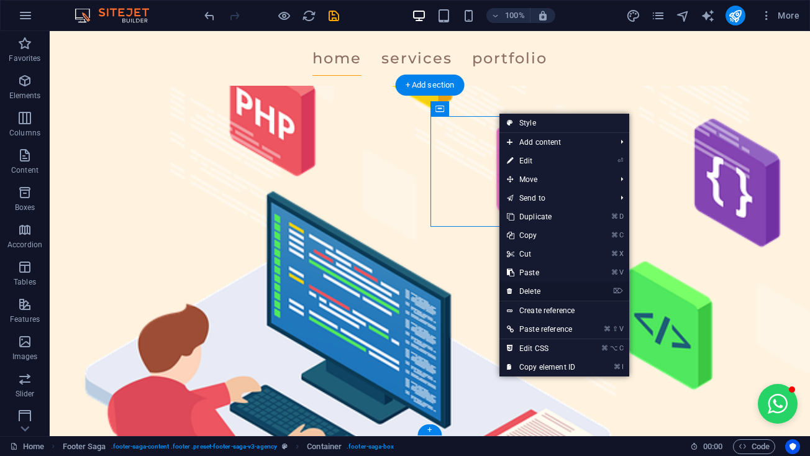
click at [536, 290] on link "⌦ Delete" at bounding box center [541, 291] width 83 height 19
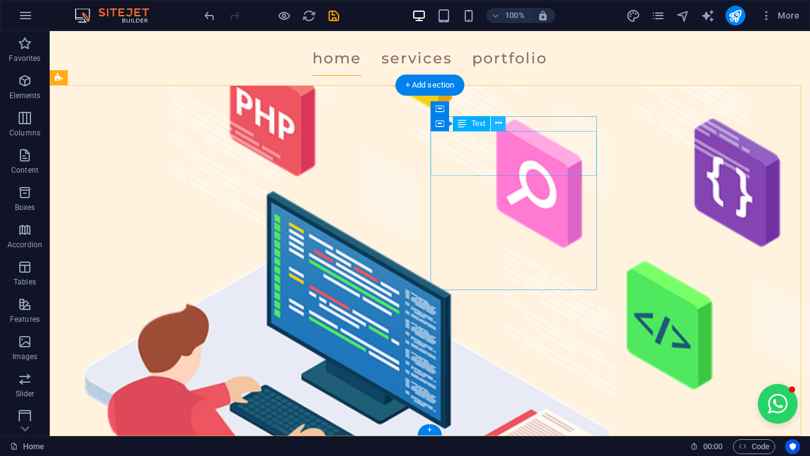
click at [498, 124] on icon at bounding box center [498, 123] width 7 height 13
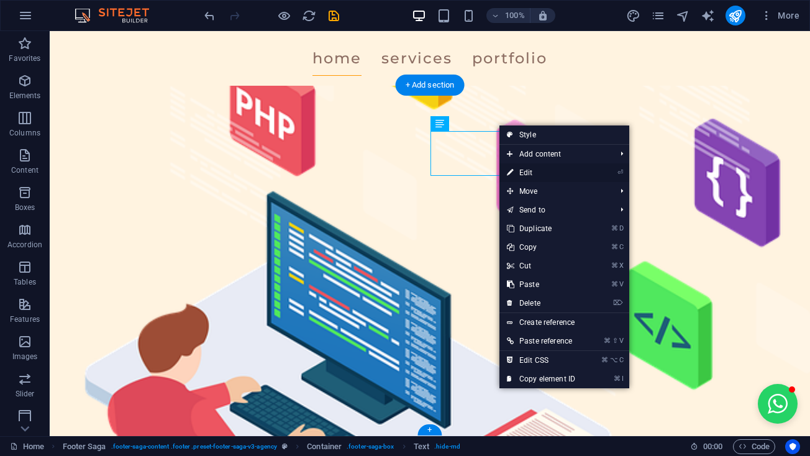
click at [523, 168] on link "⏎ Edit" at bounding box center [541, 172] width 83 height 19
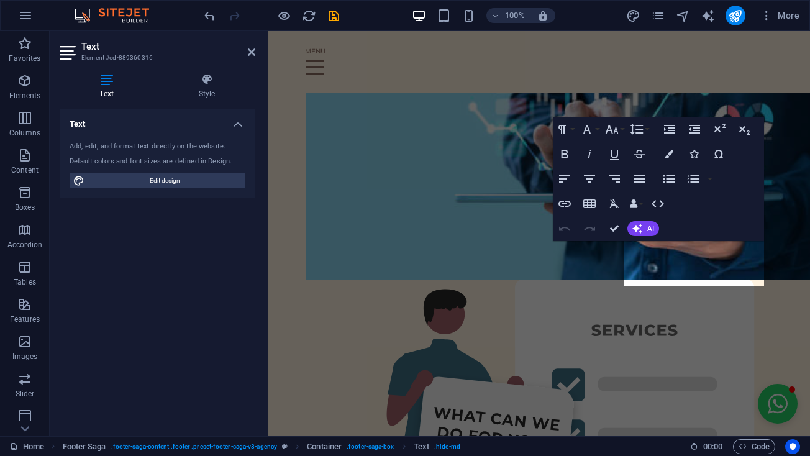
scroll to position [4242, 0]
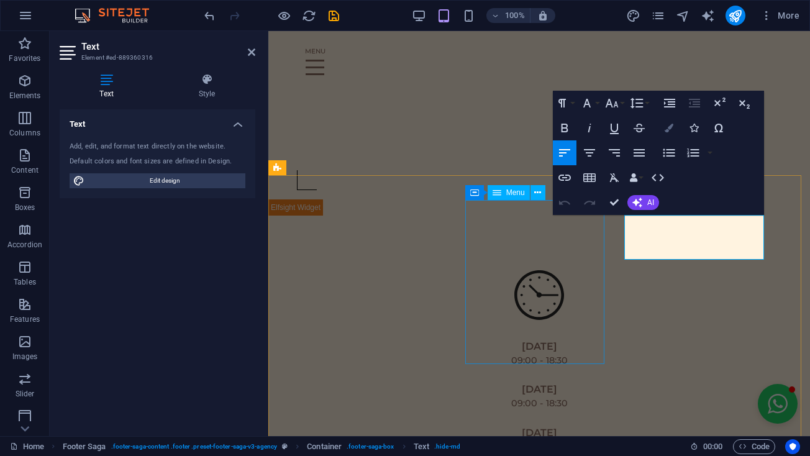
click at [669, 129] on icon "button" at bounding box center [669, 128] width 9 height 9
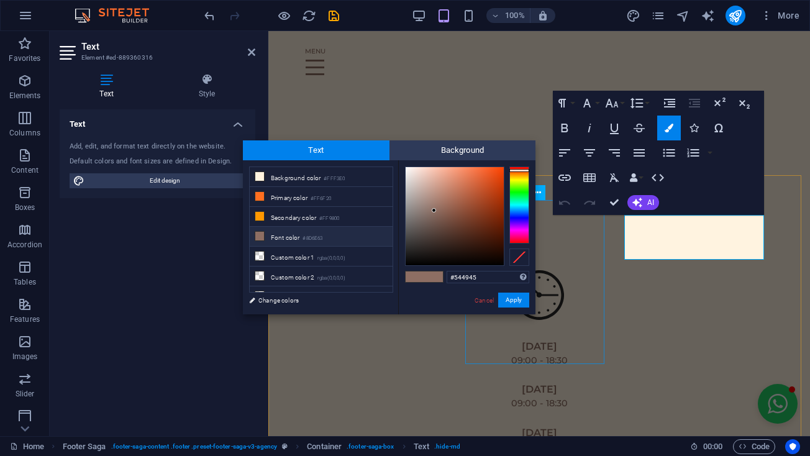
click at [422, 232] on div at bounding box center [455, 216] width 98 height 98
type input "#736a67"
click at [415, 221] on div at bounding box center [455, 216] width 98 height 98
click at [515, 303] on button "Apply" at bounding box center [513, 300] width 31 height 15
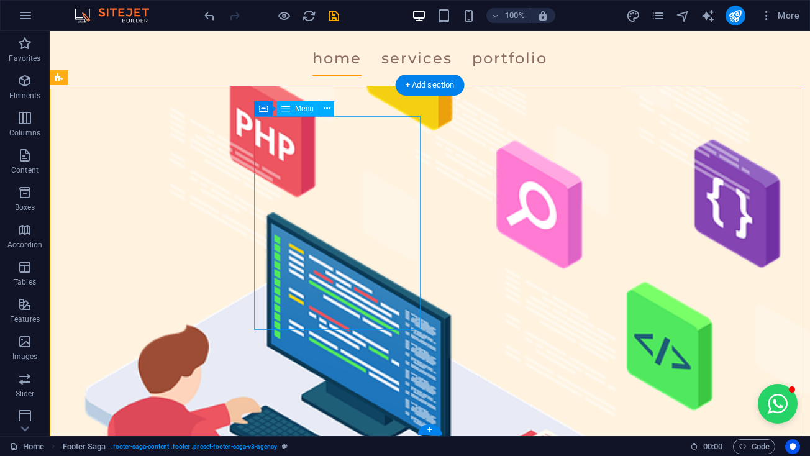
scroll to position [3655, 0]
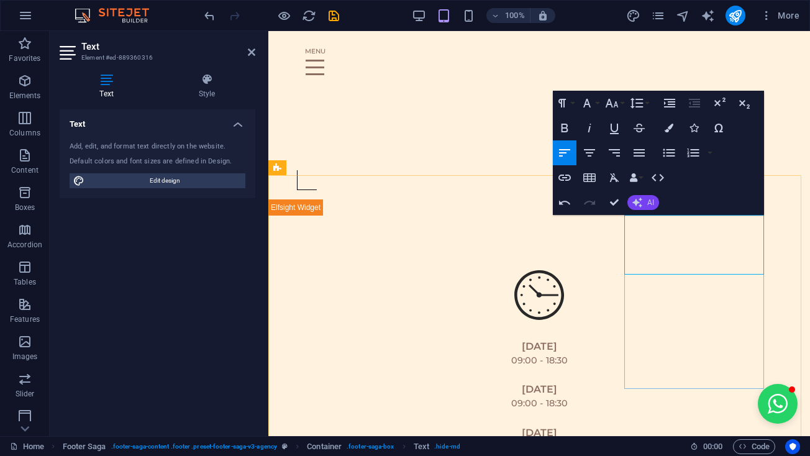
click at [647, 205] on button "AI" at bounding box center [644, 202] width 32 height 15
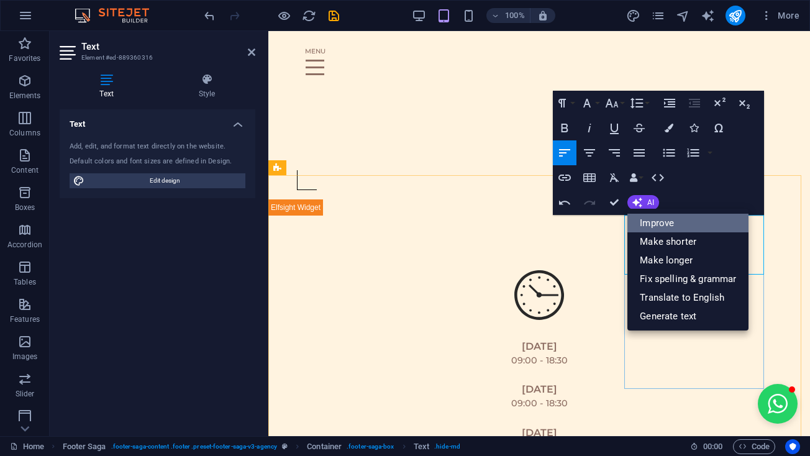
click at [654, 224] on link "Improve" at bounding box center [688, 223] width 121 height 19
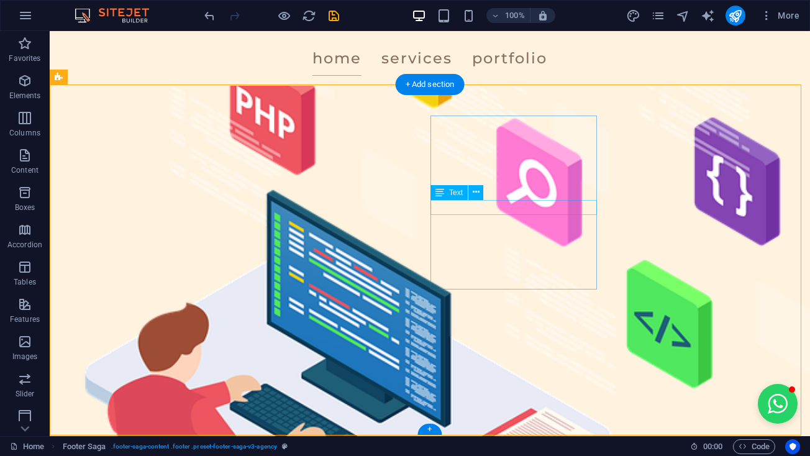
scroll to position [3676, 0]
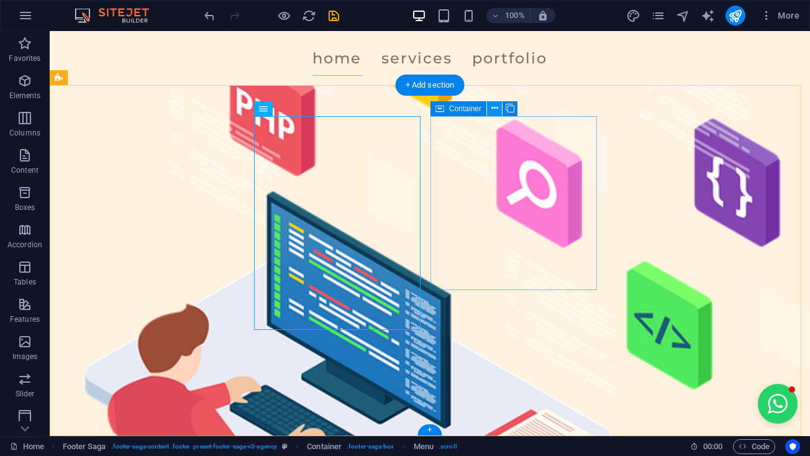
click at [491, 111] on icon at bounding box center [494, 108] width 7 height 13
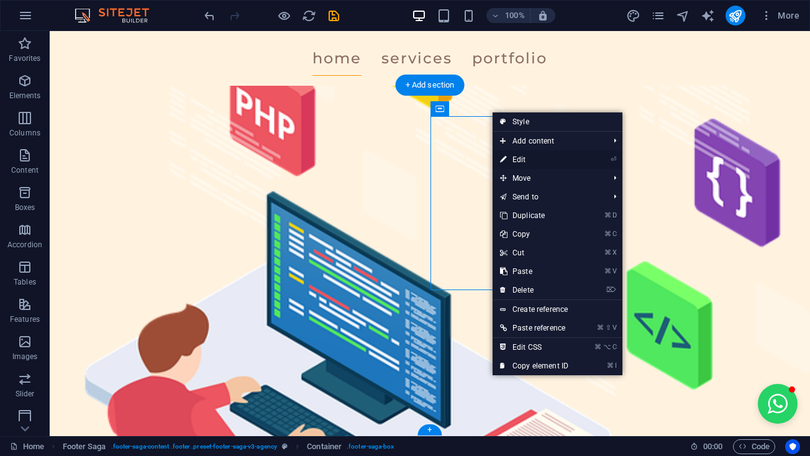
click at [517, 158] on link "⏎ Edit" at bounding box center [534, 159] width 83 height 19
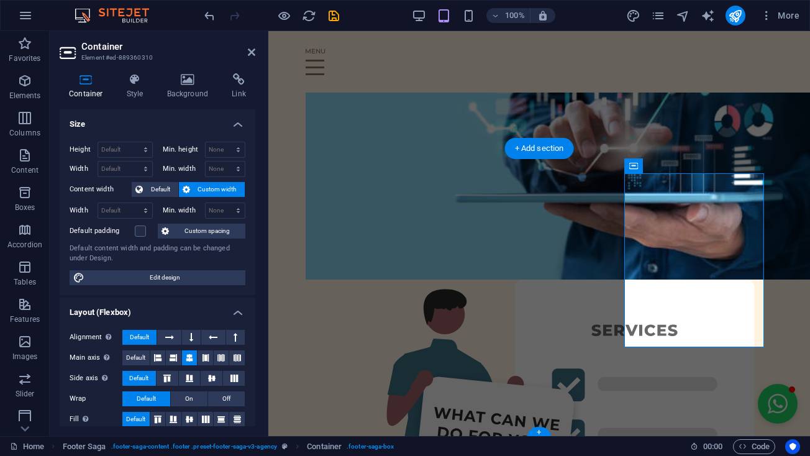
scroll to position [4271, 0]
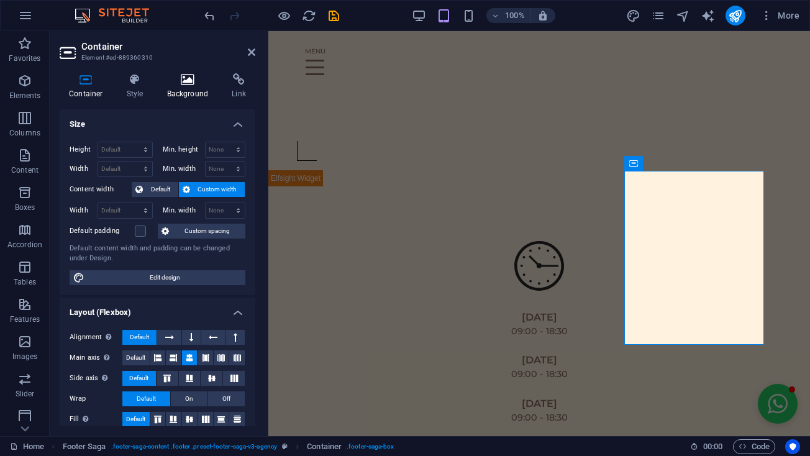
click at [184, 84] on icon at bounding box center [188, 79] width 60 height 12
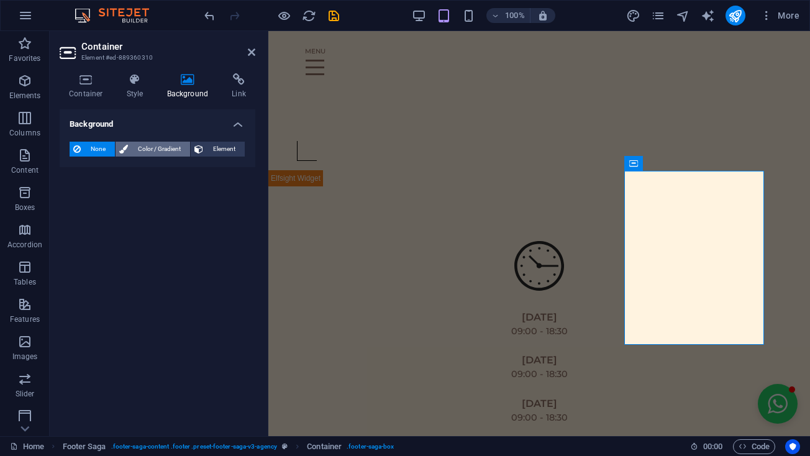
click at [178, 155] on span "Color / Gradient" at bounding box center [159, 149] width 55 height 15
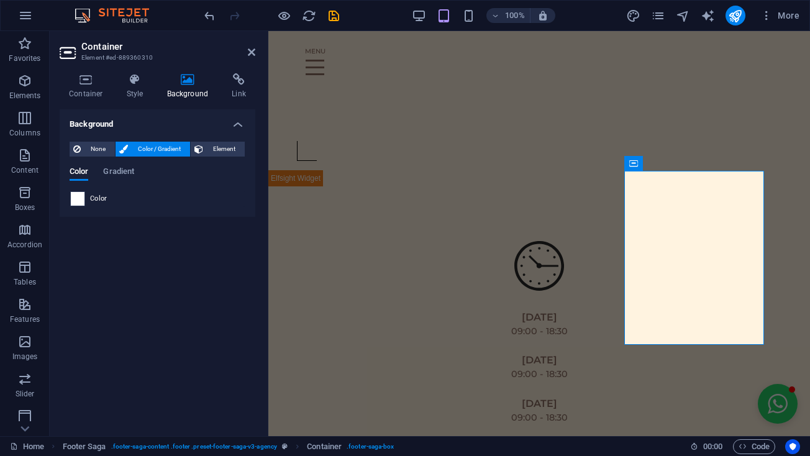
click at [78, 203] on span at bounding box center [78, 199] width 14 height 14
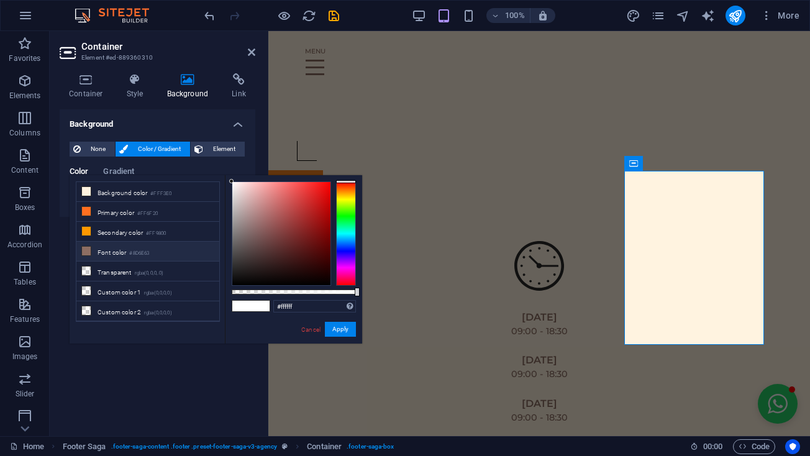
click at [103, 257] on li "Font color #8D6E63" at bounding box center [147, 252] width 143 height 20
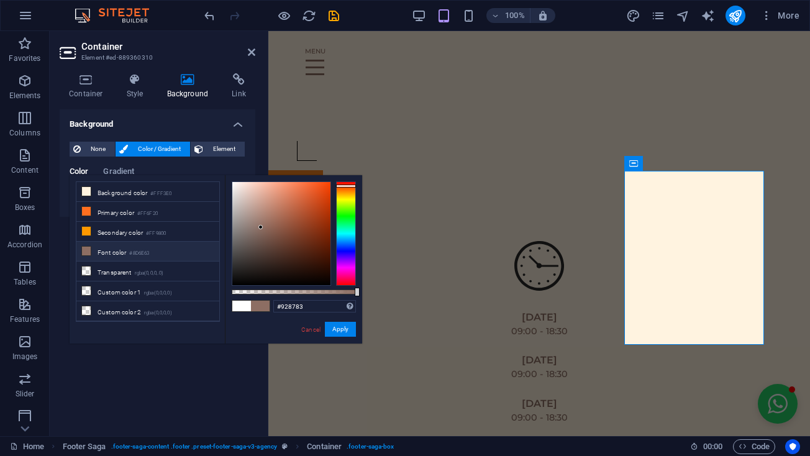
click at [242, 226] on div at bounding box center [281, 233] width 98 height 103
click at [249, 214] on div at bounding box center [281, 233] width 98 height 103
click at [252, 235] on div at bounding box center [281, 233] width 98 height 103
click at [252, 260] on div at bounding box center [281, 233] width 98 height 103
click at [247, 236] on div at bounding box center [281, 233] width 98 height 103
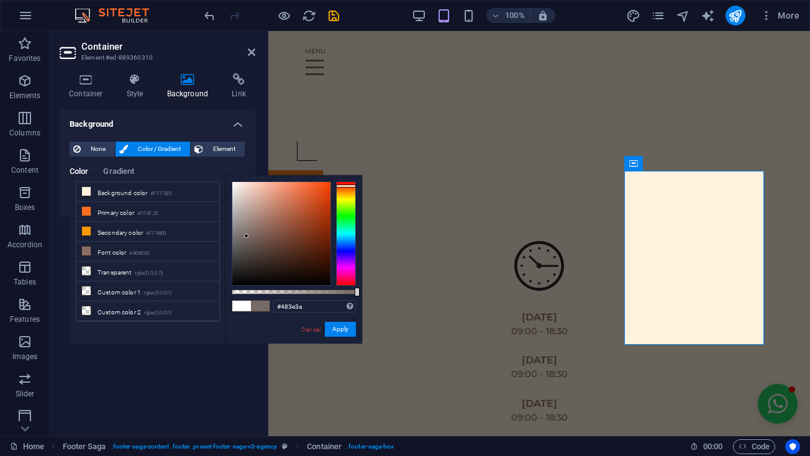
click at [251, 255] on div at bounding box center [281, 233] width 98 height 103
click at [245, 250] on div at bounding box center [281, 233] width 98 height 103
click at [246, 252] on div at bounding box center [281, 233] width 98 height 103
click at [244, 255] on div at bounding box center [281, 233] width 98 height 103
click at [244, 255] on div at bounding box center [244, 255] width 4 height 4
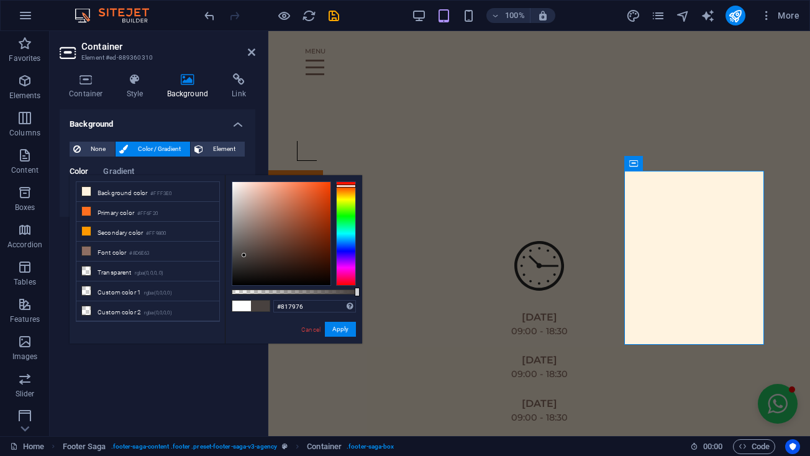
click at [240, 232] on div at bounding box center [281, 233] width 98 height 103
type input "#37312e"
click at [248, 262] on div at bounding box center [281, 233] width 98 height 103
click at [250, 51] on icon at bounding box center [251, 52] width 7 height 10
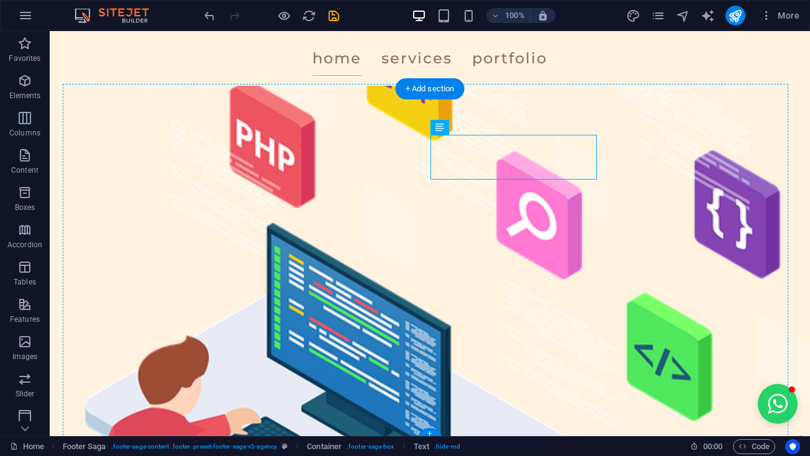
scroll to position [3676, 0]
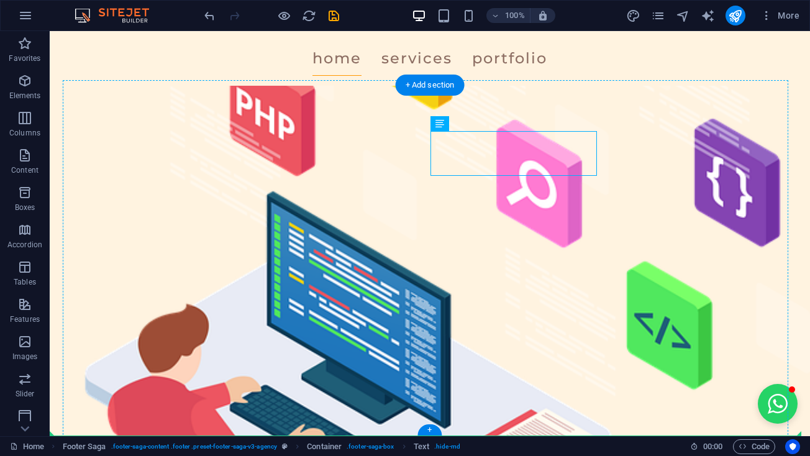
drag, startPoint x: 476, startPoint y: 217, endPoint x: 465, endPoint y: 377, distance: 160.1
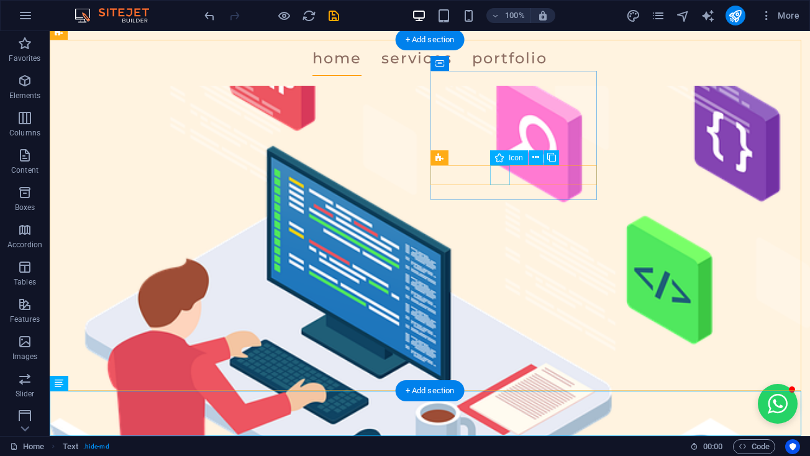
scroll to position [3721, 0]
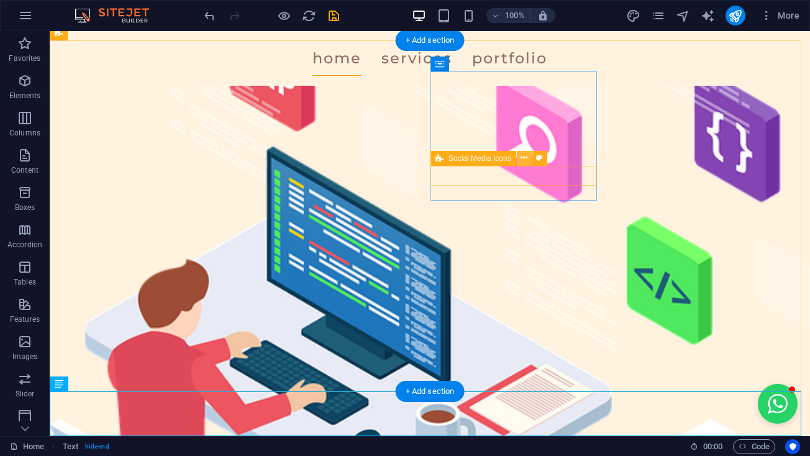
click at [531, 158] on button at bounding box center [524, 158] width 15 height 15
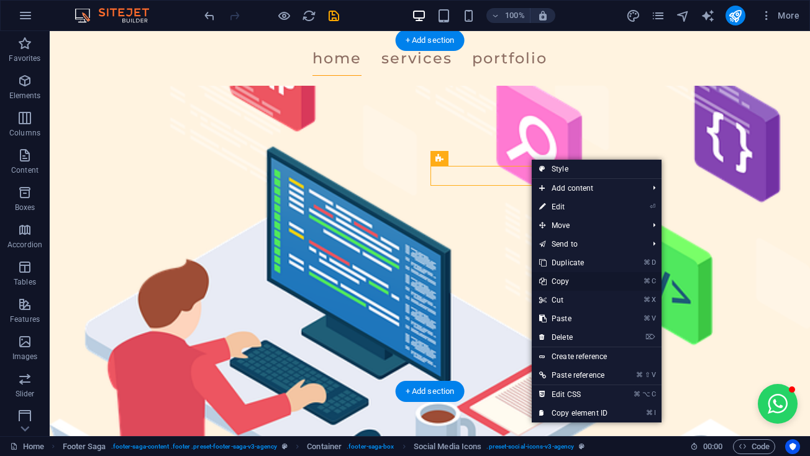
click at [588, 283] on link "⌘ C Copy" at bounding box center [573, 281] width 83 height 19
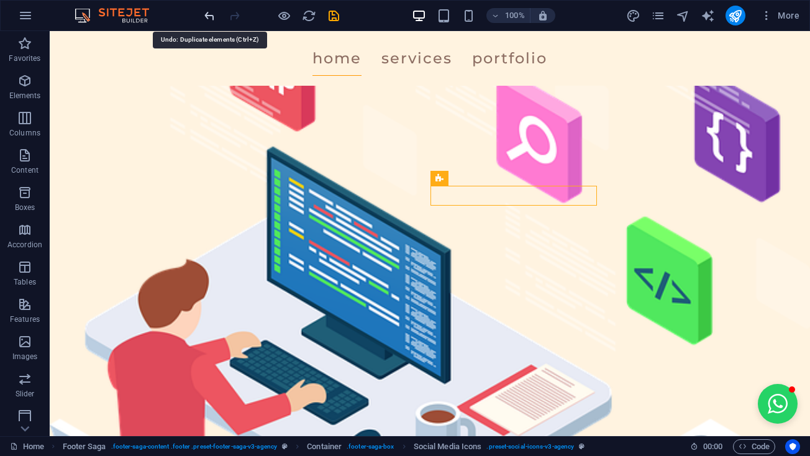
click at [211, 12] on icon "undo" at bounding box center [210, 16] width 14 height 14
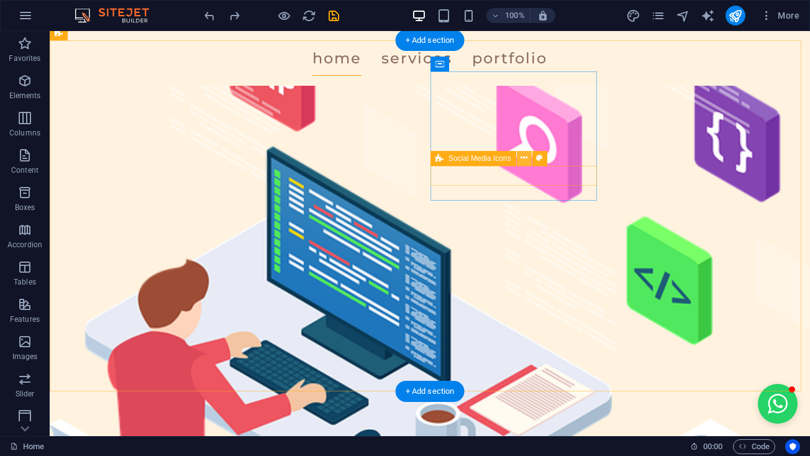
click at [529, 161] on button at bounding box center [524, 158] width 15 height 15
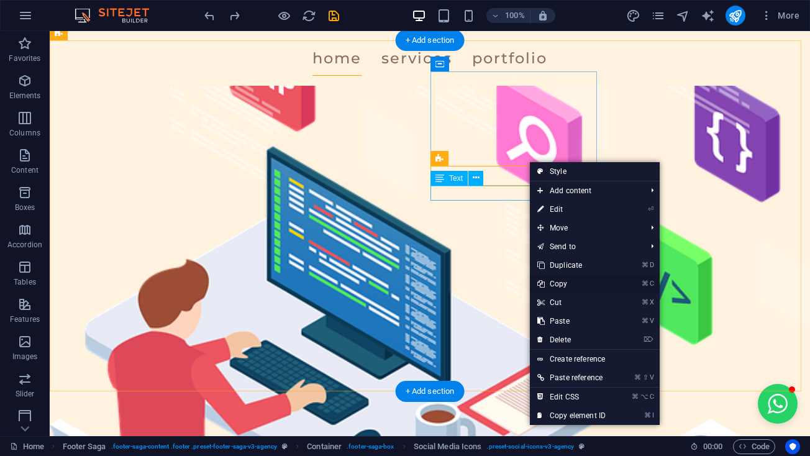
click at [567, 279] on link "⌘ C Copy" at bounding box center [571, 284] width 83 height 19
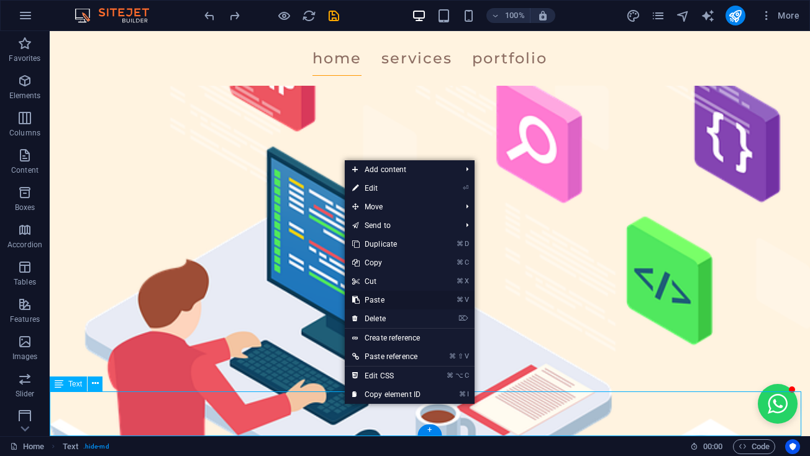
click at [385, 296] on link "⌘ V Paste" at bounding box center [386, 300] width 83 height 19
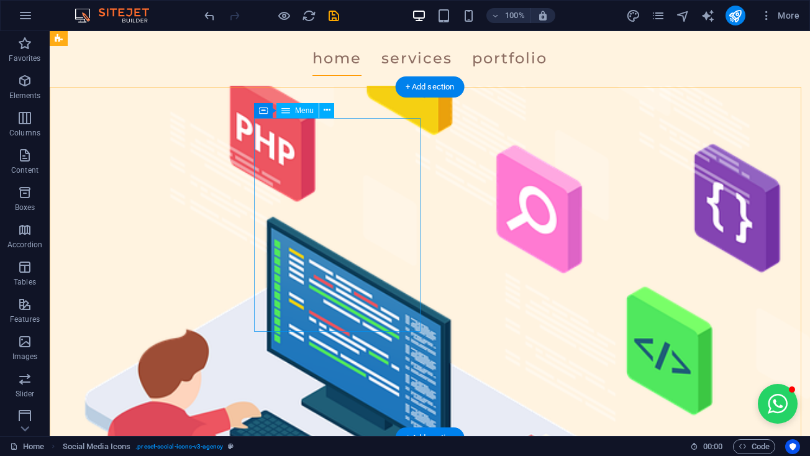
scroll to position [3644, 0]
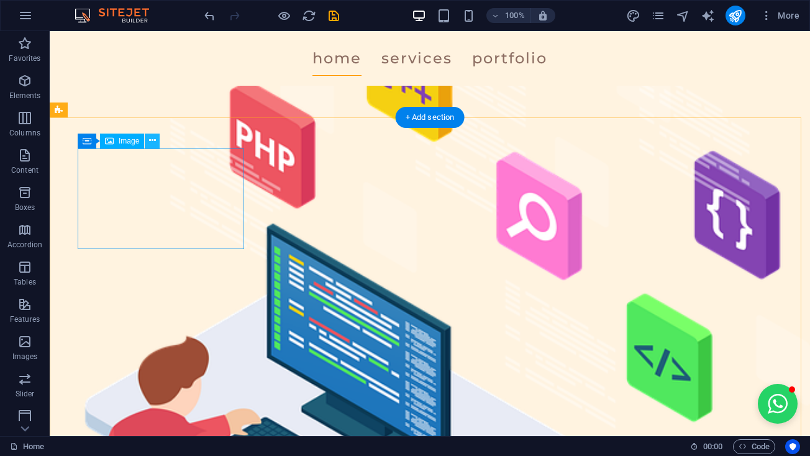
click at [153, 142] on icon at bounding box center [152, 140] width 7 height 13
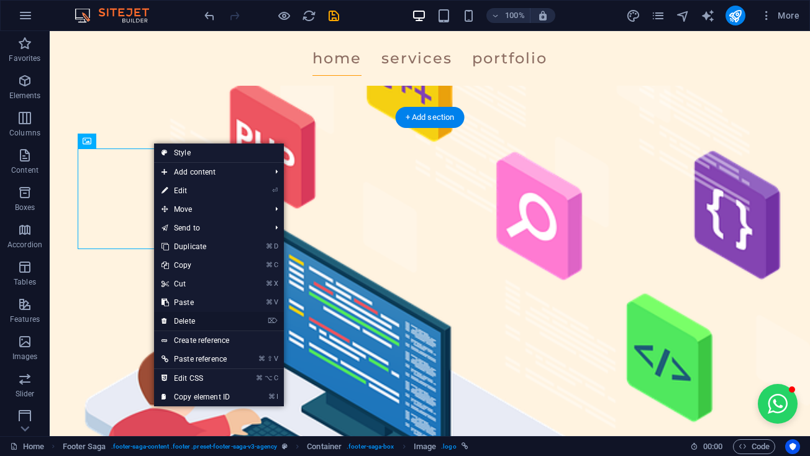
click at [191, 319] on link "⌦ Delete" at bounding box center [195, 321] width 83 height 19
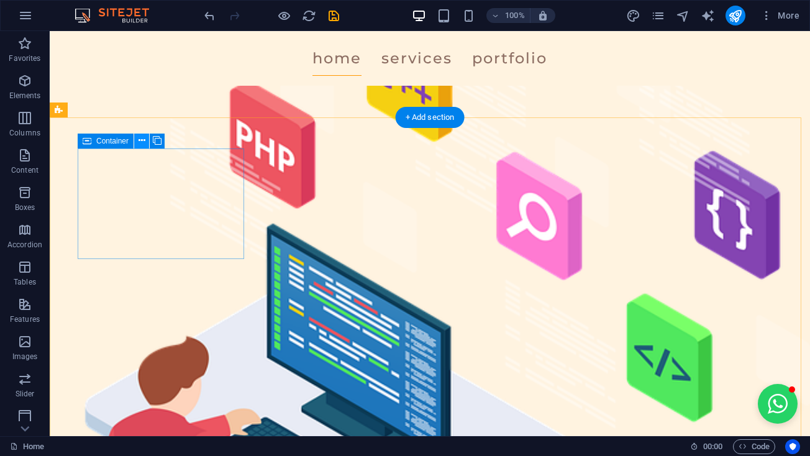
click at [146, 144] on button at bounding box center [141, 141] width 15 height 15
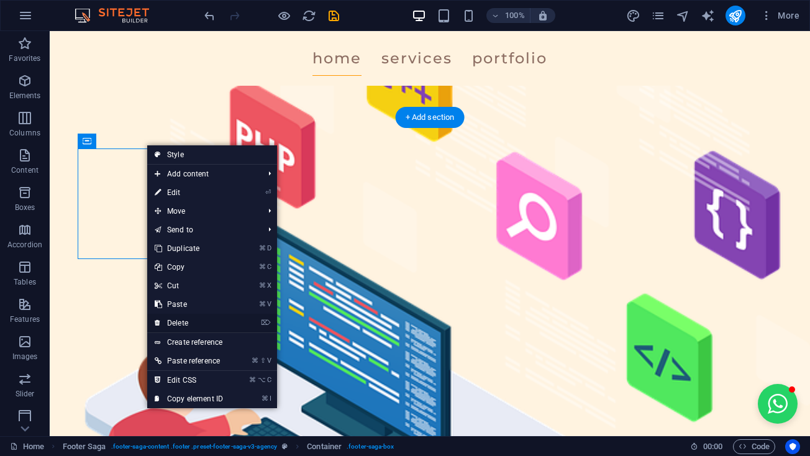
click at [206, 320] on link "⌦ Delete" at bounding box center [188, 323] width 83 height 19
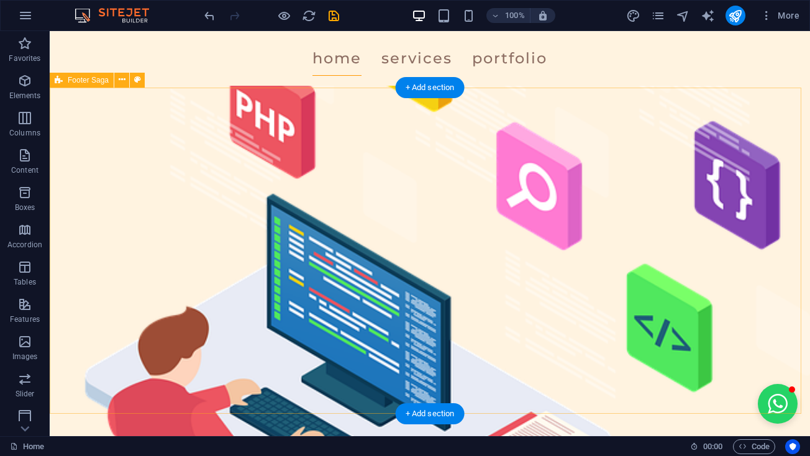
scroll to position [3673, 0]
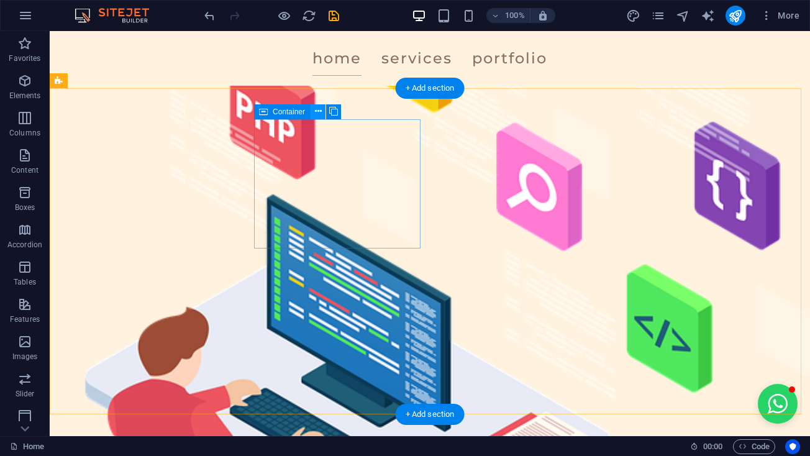
click at [316, 112] on icon at bounding box center [318, 111] width 7 height 13
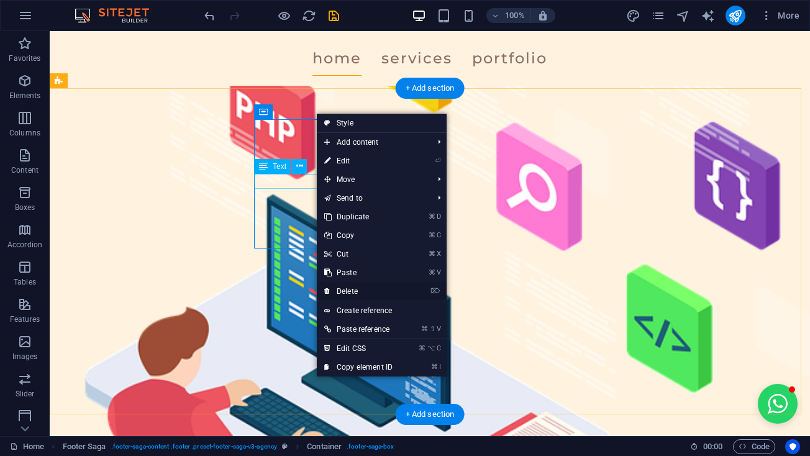
click at [357, 287] on link "⌦ Delete" at bounding box center [358, 291] width 83 height 19
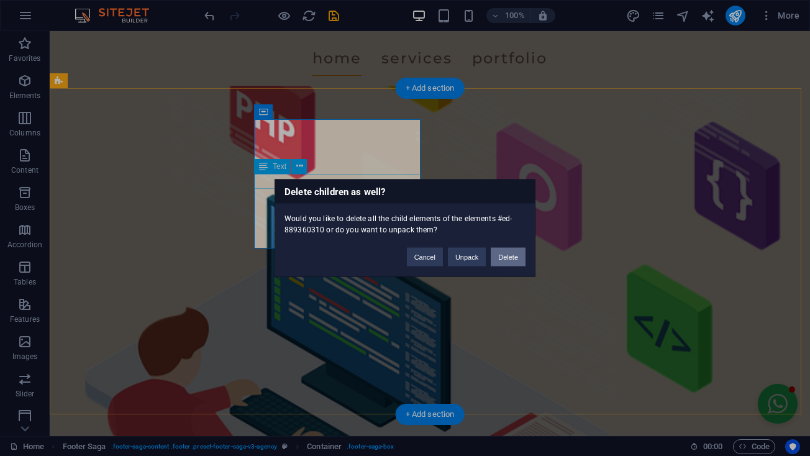
click at [511, 263] on button "Delete" at bounding box center [508, 257] width 35 height 19
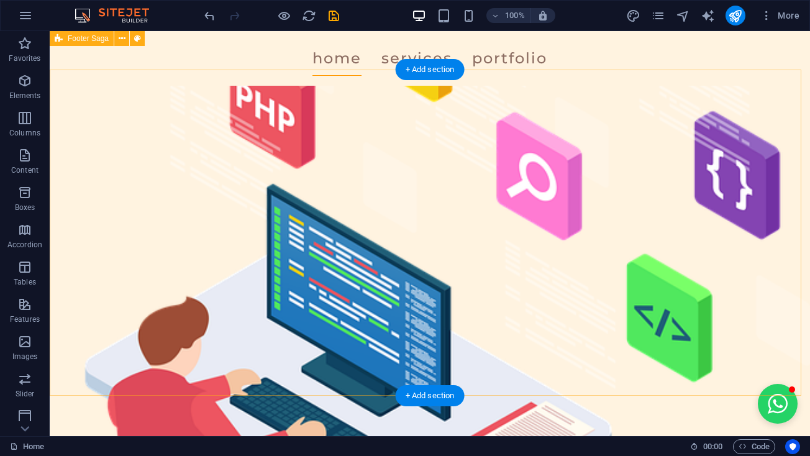
scroll to position [3676, 0]
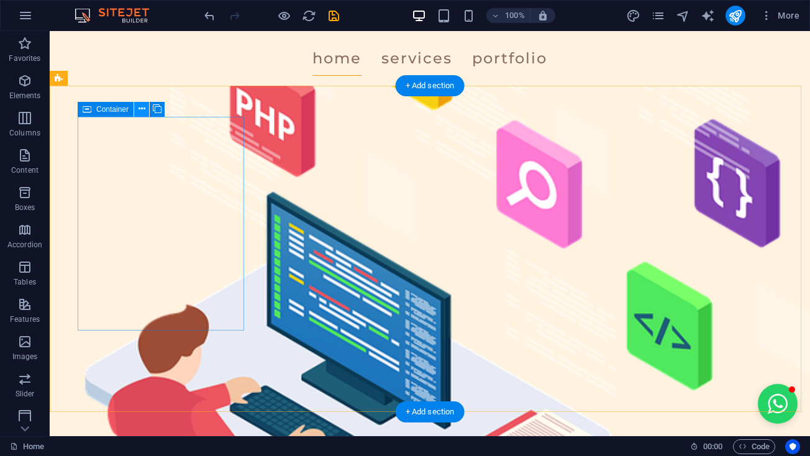
click at [139, 111] on icon at bounding box center [142, 109] width 7 height 13
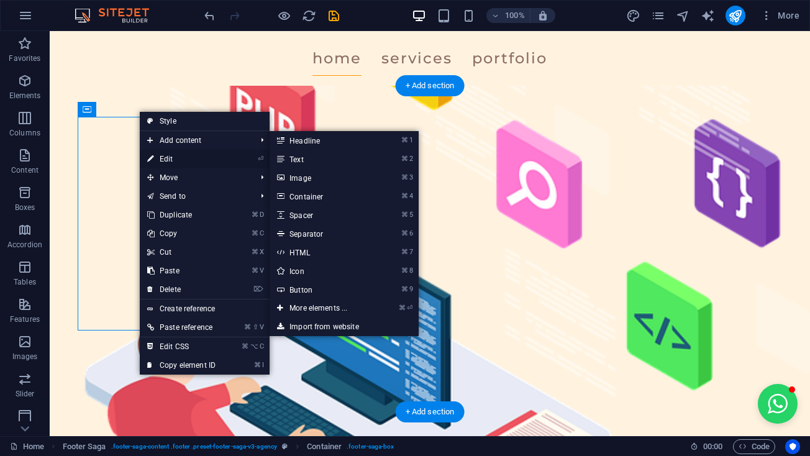
click at [160, 157] on link "⏎ Edit" at bounding box center [181, 159] width 83 height 19
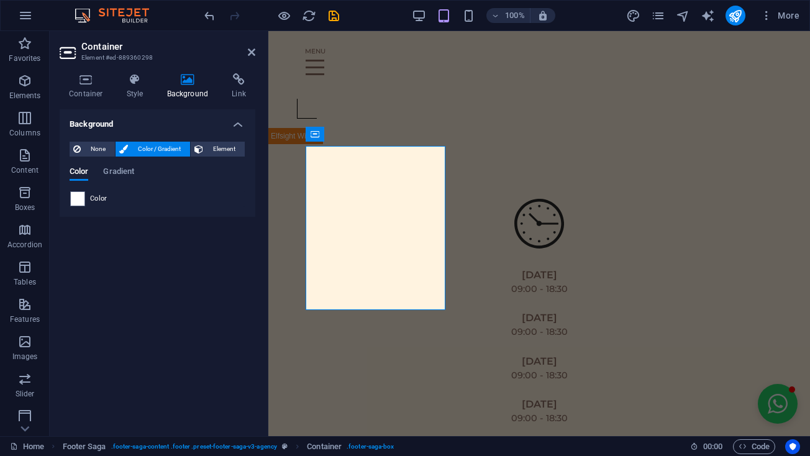
scroll to position [4304, 0]
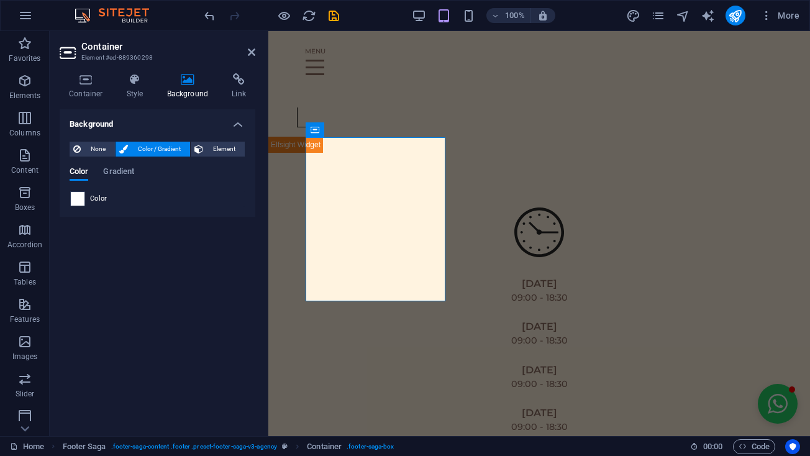
click at [81, 195] on span at bounding box center [78, 199] width 14 height 14
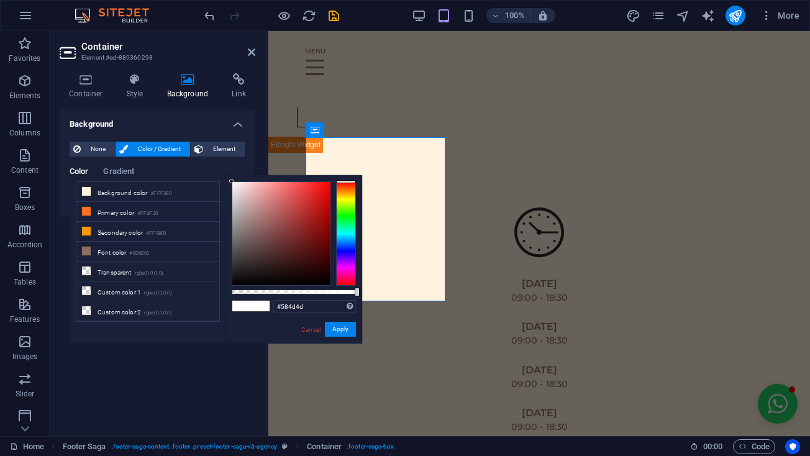
click at [244, 249] on div at bounding box center [281, 233] width 98 height 103
click at [244, 237] on div at bounding box center [281, 233] width 98 height 103
click at [244, 232] on div at bounding box center [281, 233] width 98 height 103
click at [242, 226] on div at bounding box center [281, 233] width 98 height 103
click at [287, 278] on div at bounding box center [281, 233] width 98 height 103
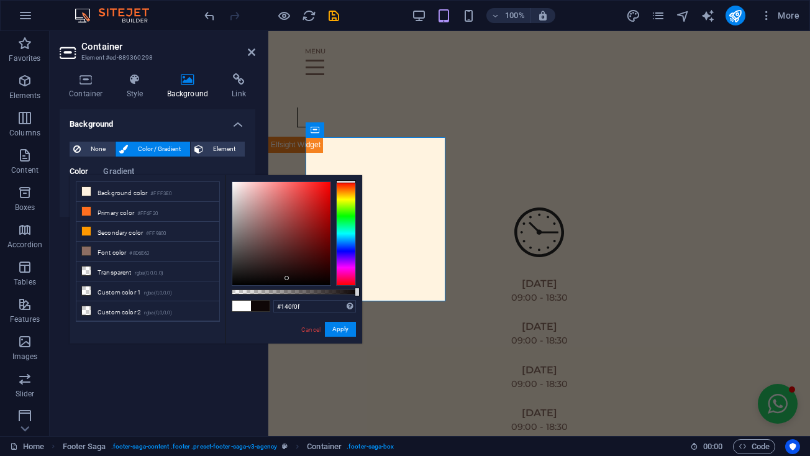
click at [256, 276] on div at bounding box center [281, 233] width 98 height 103
click at [239, 186] on div at bounding box center [281, 233] width 98 height 103
click at [244, 216] on div at bounding box center [281, 233] width 98 height 103
click at [286, 214] on div at bounding box center [281, 233] width 98 height 103
click at [350, 194] on div at bounding box center [346, 233] width 20 height 104
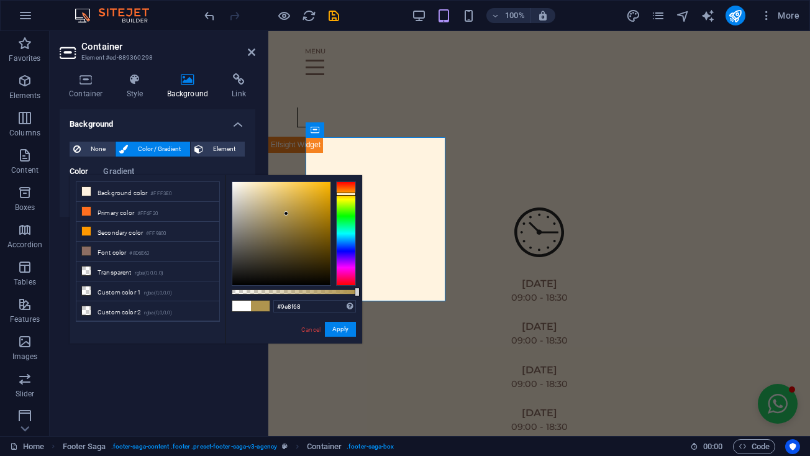
click at [265, 221] on div at bounding box center [281, 233] width 98 height 103
type input "#c3bca9"
click at [245, 206] on div at bounding box center [281, 233] width 98 height 103
click at [351, 325] on button "Apply" at bounding box center [340, 329] width 31 height 15
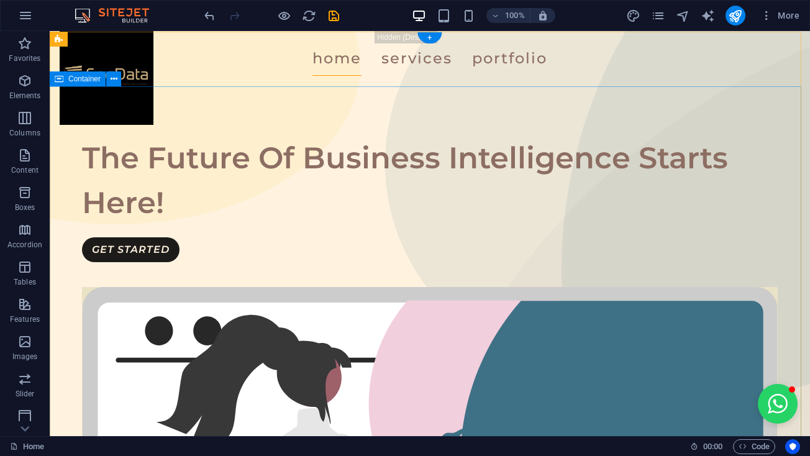
scroll to position [0, 0]
click at [334, 21] on icon "save" at bounding box center [334, 16] width 14 height 14
click at [25, 89] on span "Elements" at bounding box center [25, 88] width 50 height 30
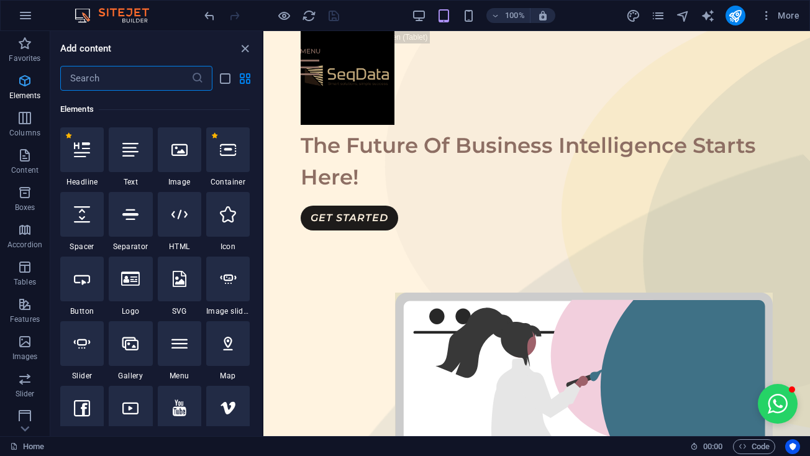
scroll to position [132, 0]
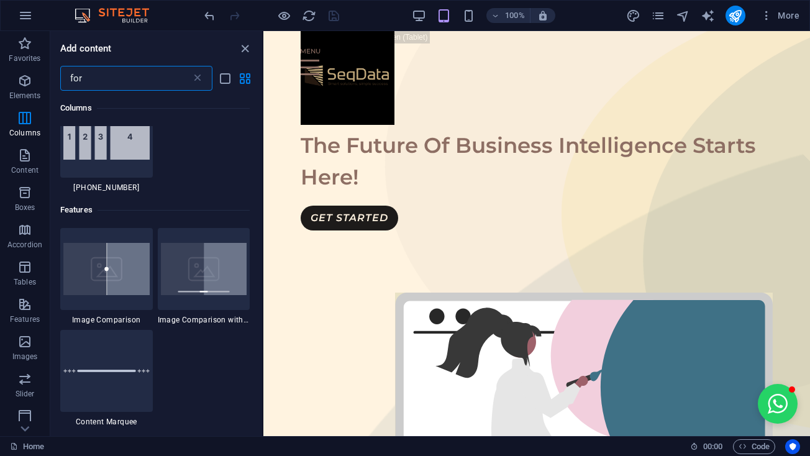
type input "form"
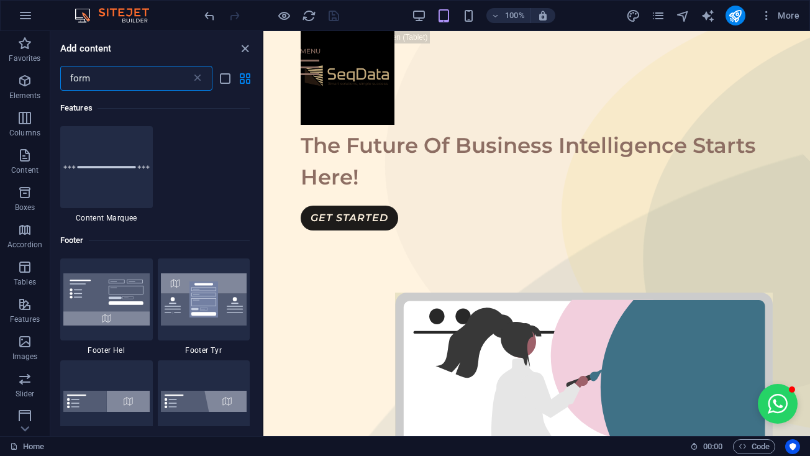
scroll to position [0, 0]
click at [246, 48] on icon "close panel" at bounding box center [245, 49] width 14 height 14
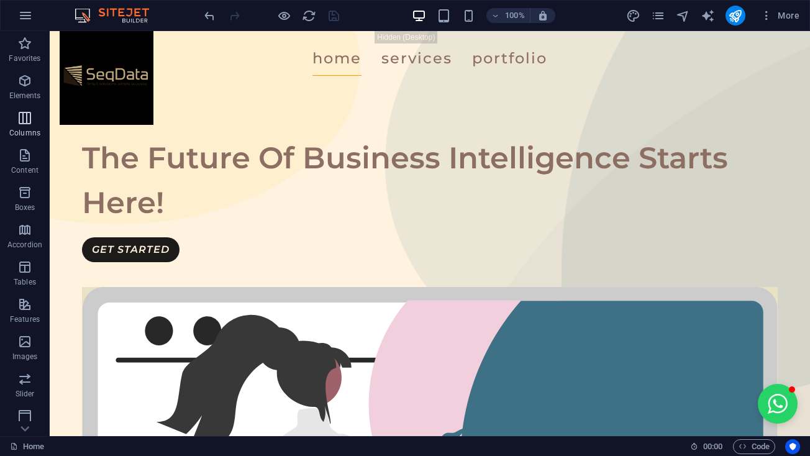
click at [31, 126] on span "Columns" at bounding box center [25, 126] width 50 height 30
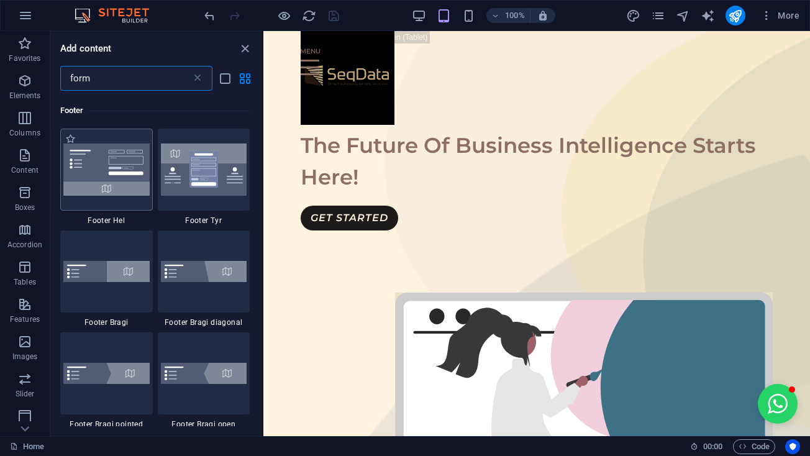
scroll to position [129, 0]
type input "f"
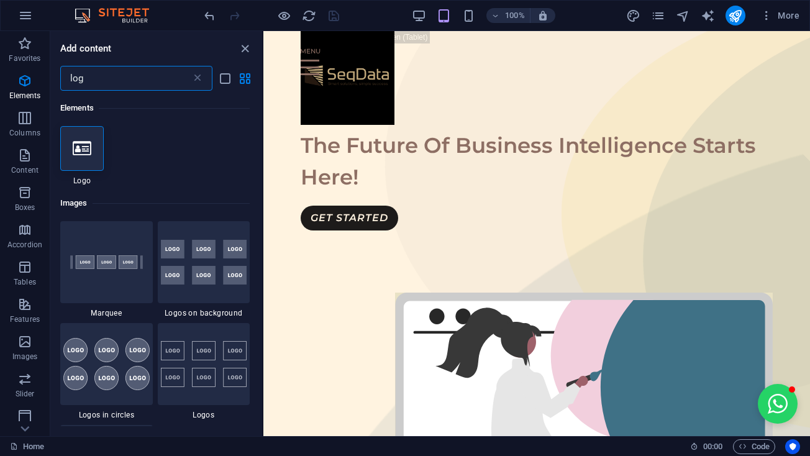
scroll to position [0, 0]
type input "l"
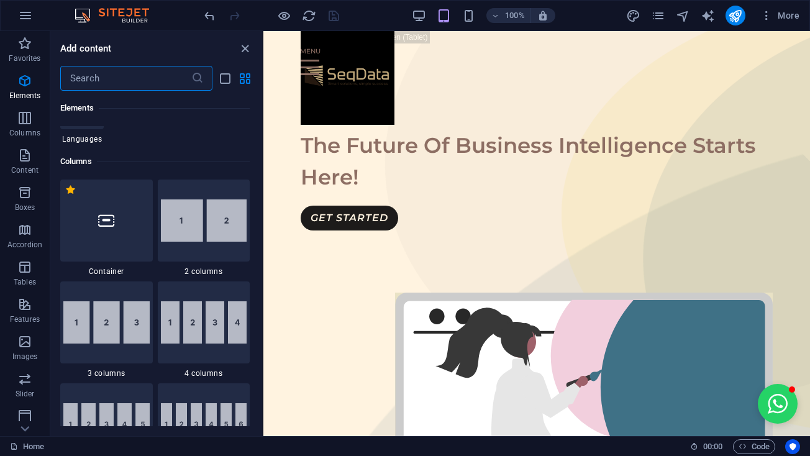
scroll to position [627, 0]
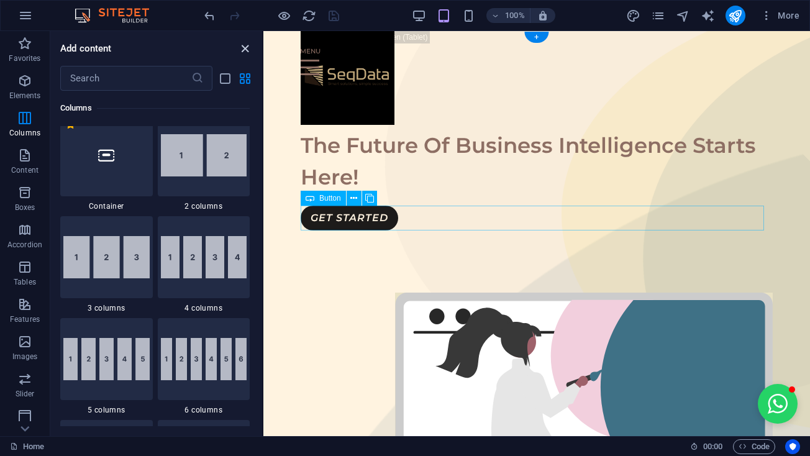
click at [245, 47] on icon "close panel" at bounding box center [245, 49] width 14 height 14
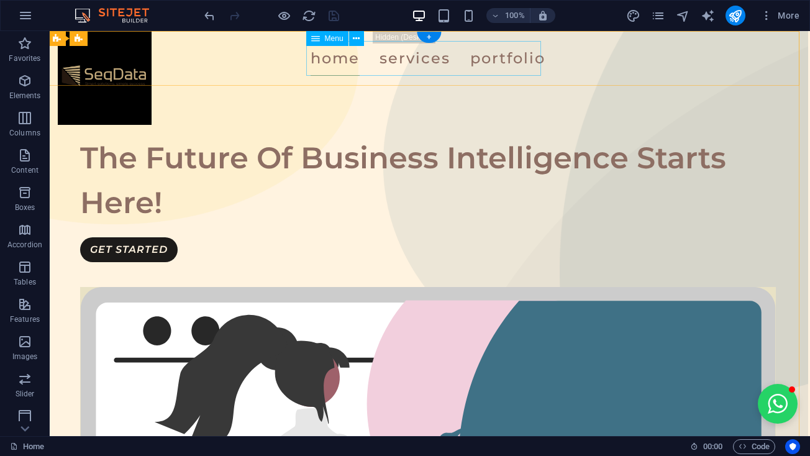
scroll to position [0, 2]
click at [31, 133] on p "Columns" at bounding box center [24, 133] width 31 height 10
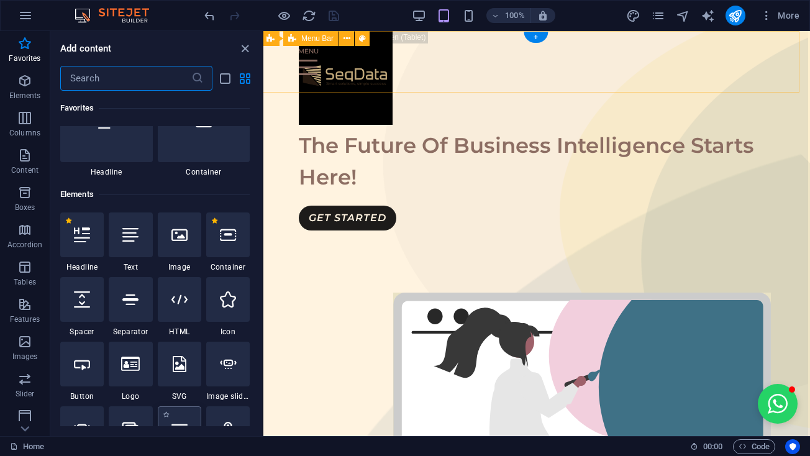
scroll to position [43, 0]
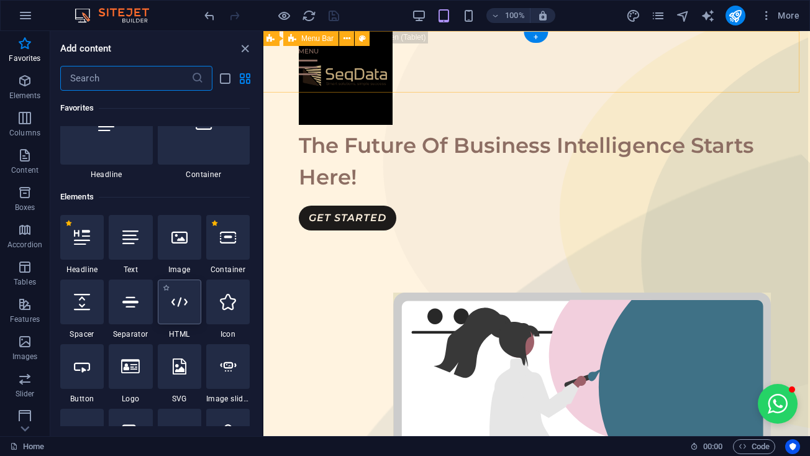
click at [180, 309] on icon at bounding box center [179, 302] width 16 height 16
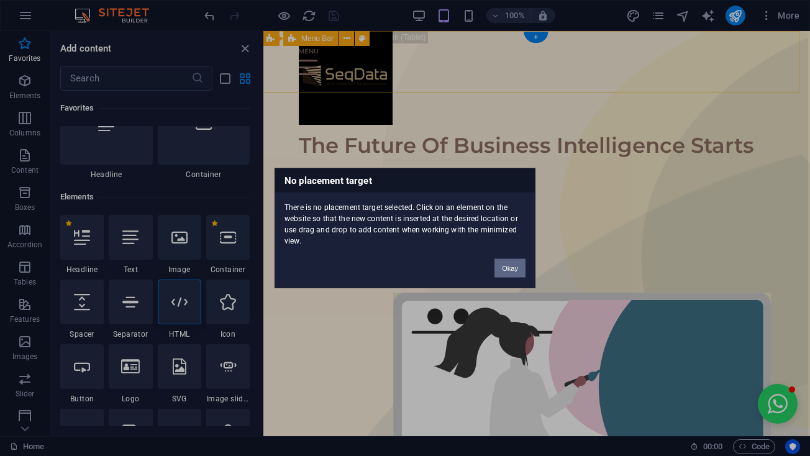
click at [508, 271] on button "Okay" at bounding box center [510, 268] width 31 height 19
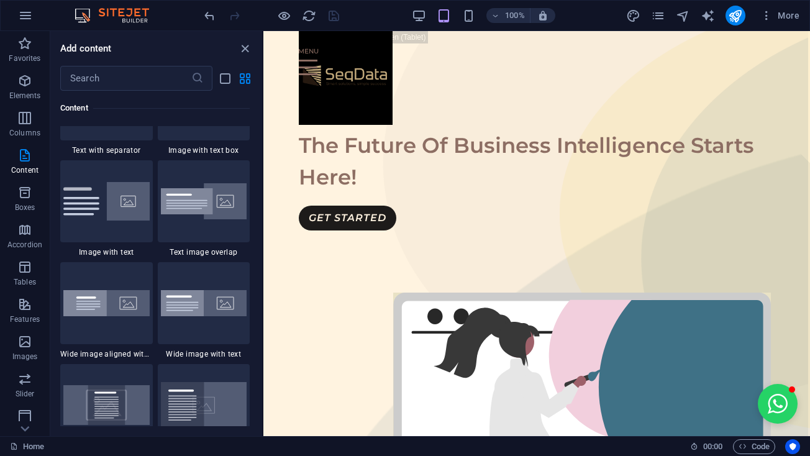
scroll to position [2578, 0]
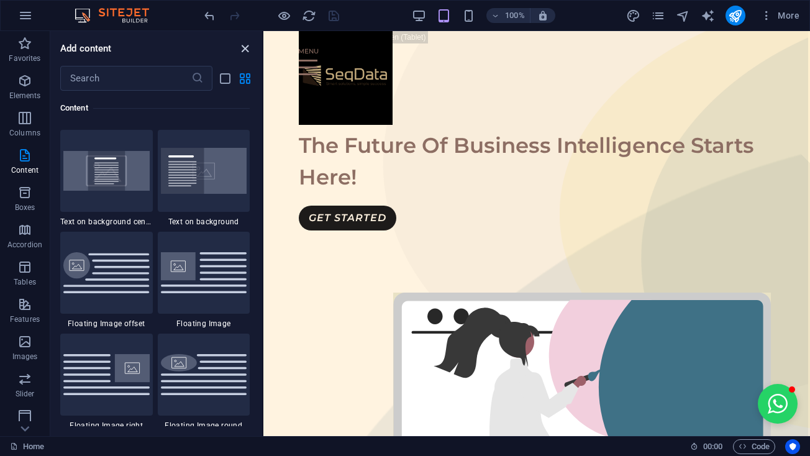
click at [244, 50] on icon "close panel" at bounding box center [245, 49] width 14 height 14
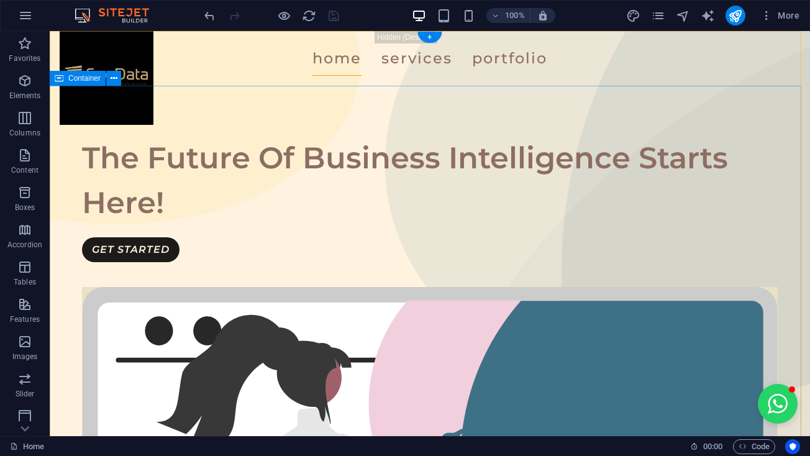
scroll to position [0, 0]
click at [116, 59] on div "Home Services Portfolio" at bounding box center [430, 58] width 760 height 55
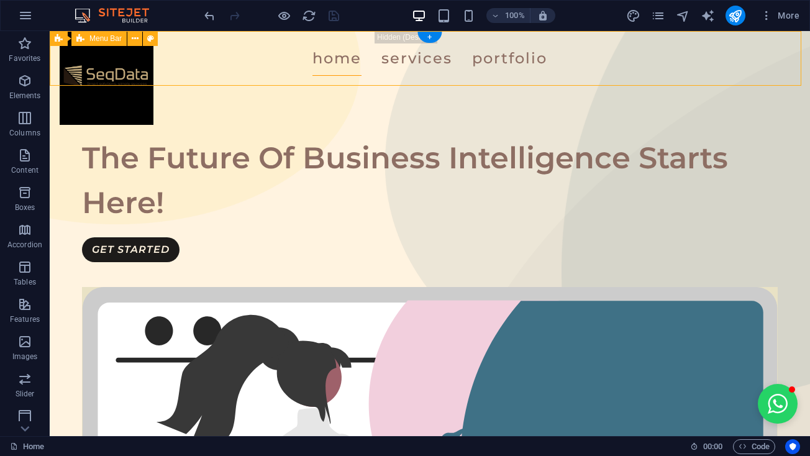
click at [116, 59] on div "Home Services Portfolio" at bounding box center [430, 58] width 760 height 55
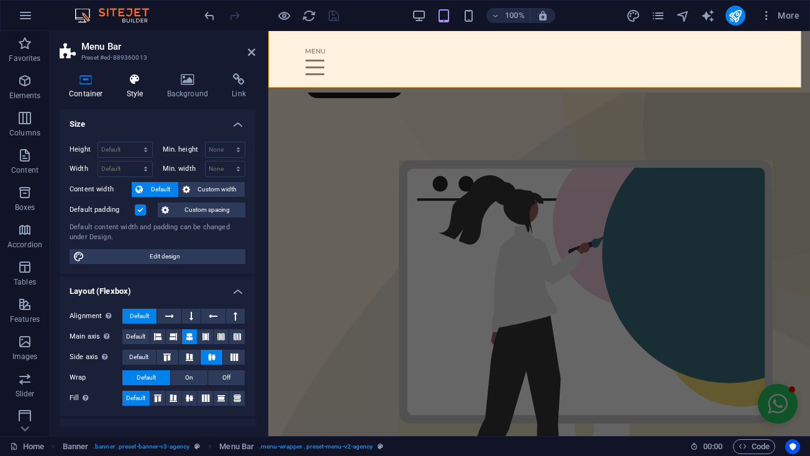
click at [149, 94] on h4 "Style" at bounding box center [137, 86] width 40 height 26
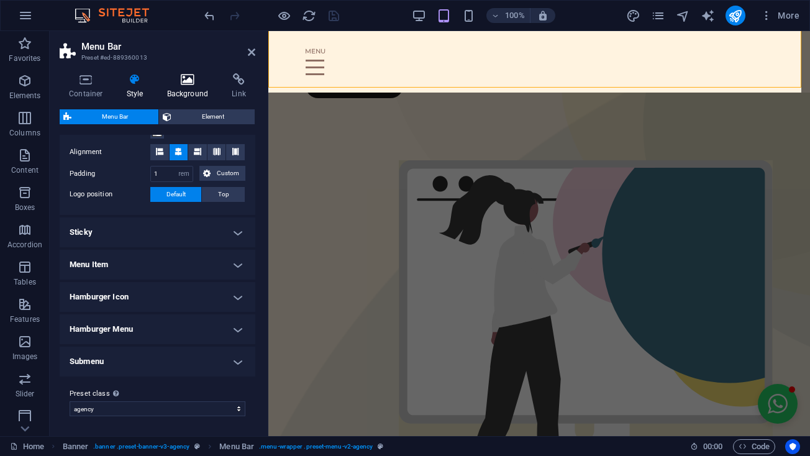
scroll to position [256, 0]
click at [187, 87] on h4 "Background" at bounding box center [190, 86] width 65 height 26
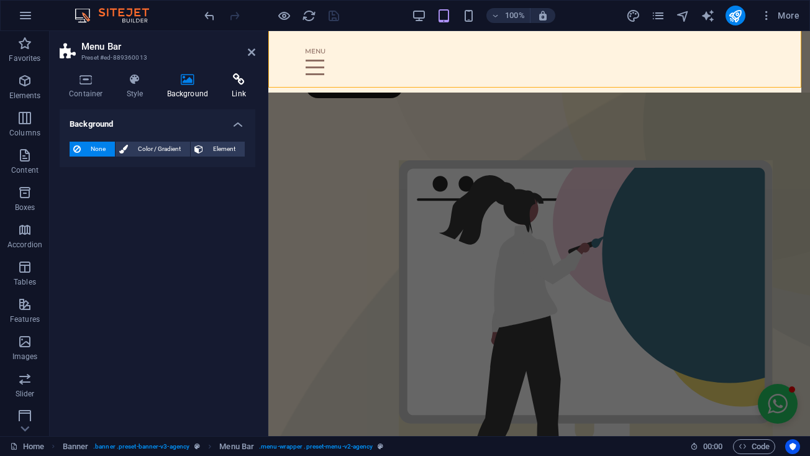
click at [230, 96] on h4 "Link" at bounding box center [238, 86] width 33 height 26
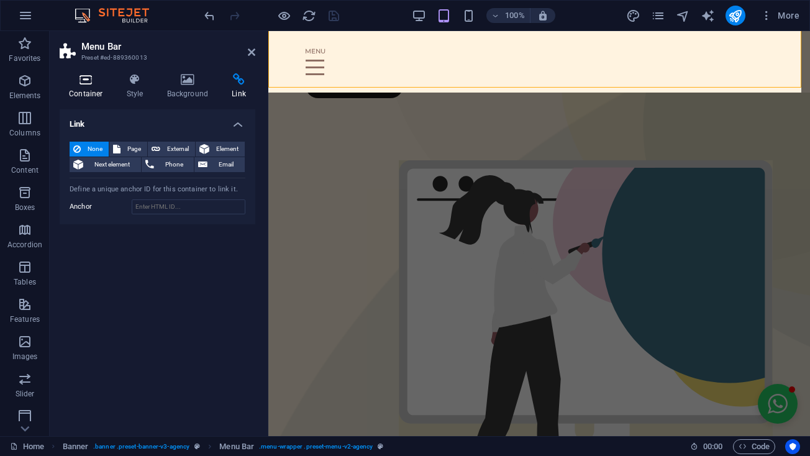
click at [103, 83] on icon at bounding box center [86, 79] width 53 height 12
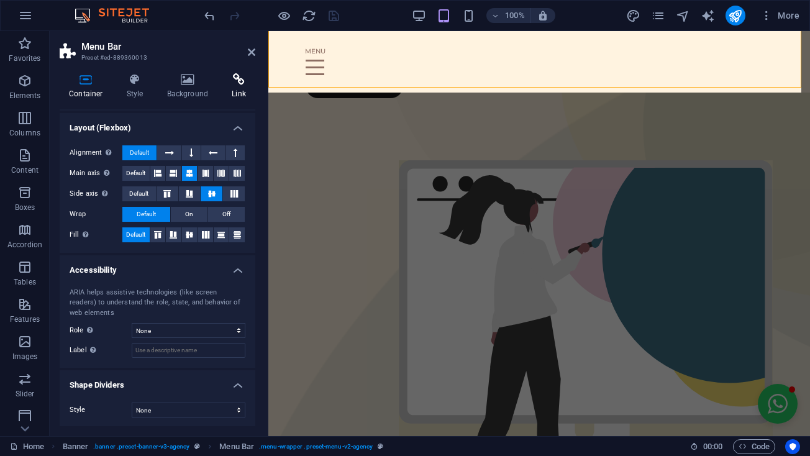
scroll to position [163, 0]
click at [249, 47] on link at bounding box center [251, 52] width 7 height 11
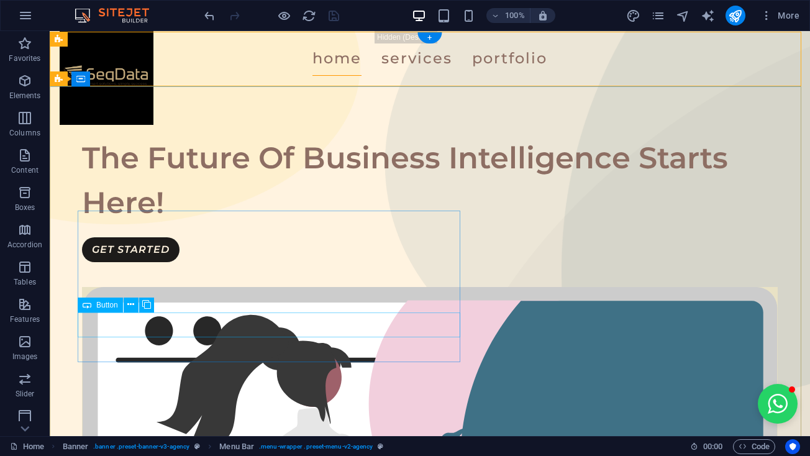
scroll to position [0, 0]
